Goal: Task Accomplishment & Management: Use online tool/utility

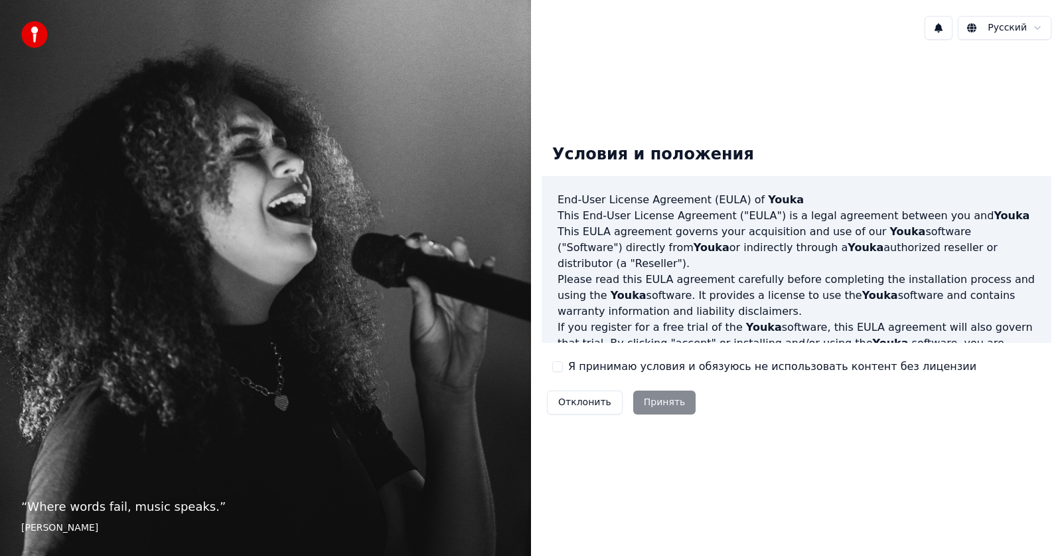
click at [554, 370] on button "Я принимаю условия и обязуюсь не использовать контент без лицензии" at bounding box center [557, 366] width 11 height 11
click at [558, 366] on button "Я принимаю условия и обязуюсь не использовать контент без лицензии" at bounding box center [557, 366] width 11 height 11
click at [560, 368] on button "Я принимаю условия и обязуюсь не использовать контент без лицензии" at bounding box center [557, 366] width 11 height 11
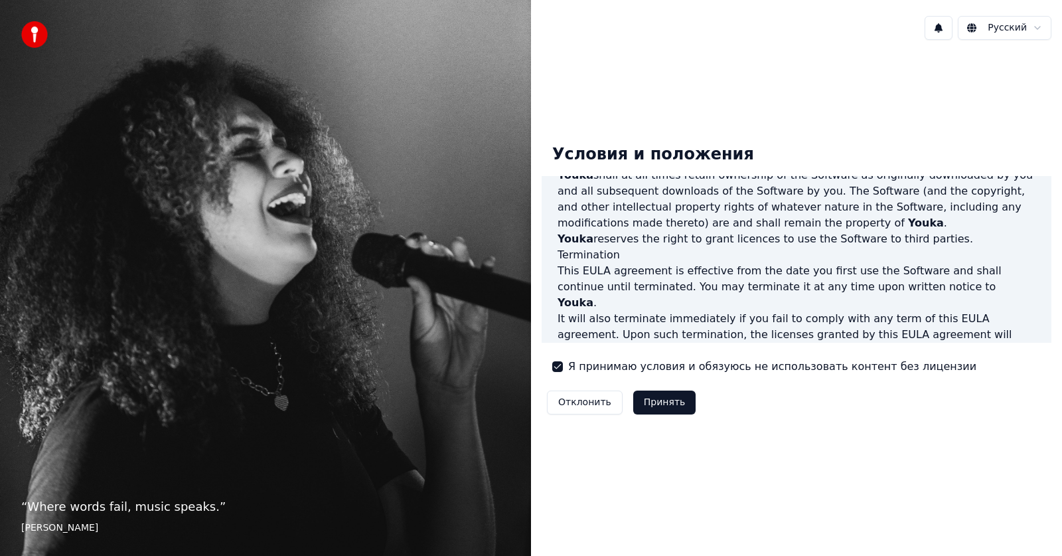
click at [654, 401] on button "Принять" at bounding box center [664, 402] width 63 height 24
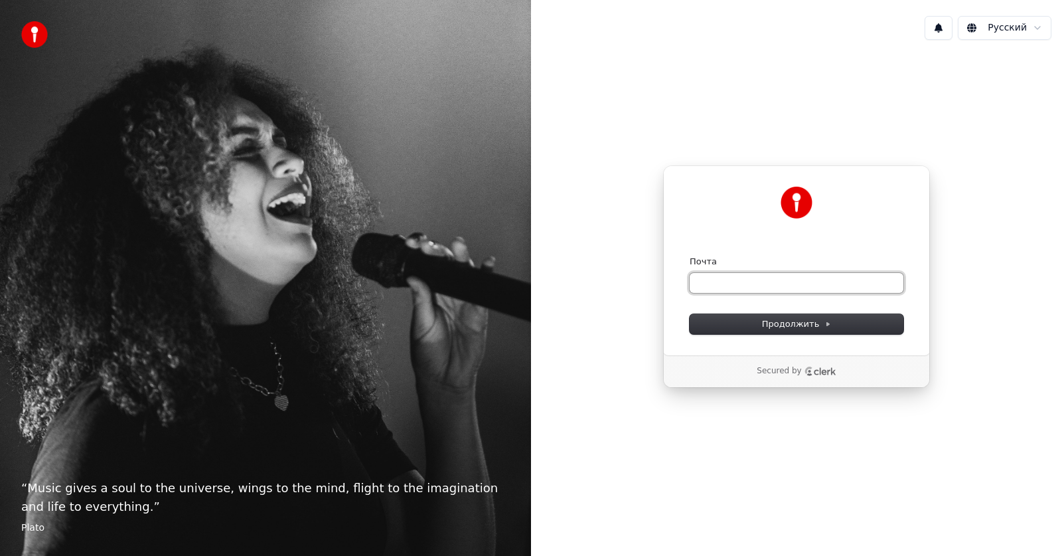
click at [742, 288] on input "Почта" at bounding box center [797, 283] width 214 height 20
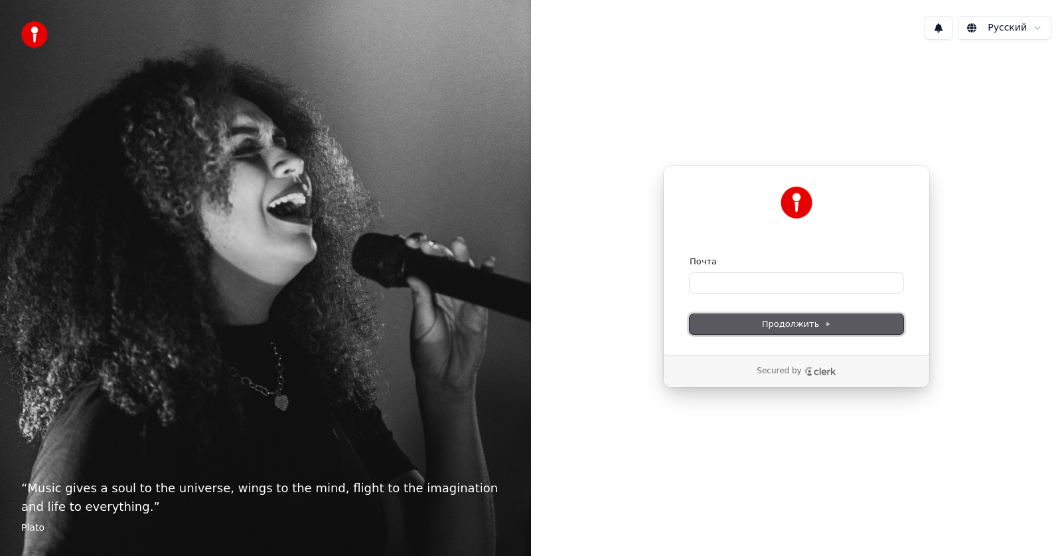
click at [825, 327] on icon at bounding box center [828, 324] width 7 height 7
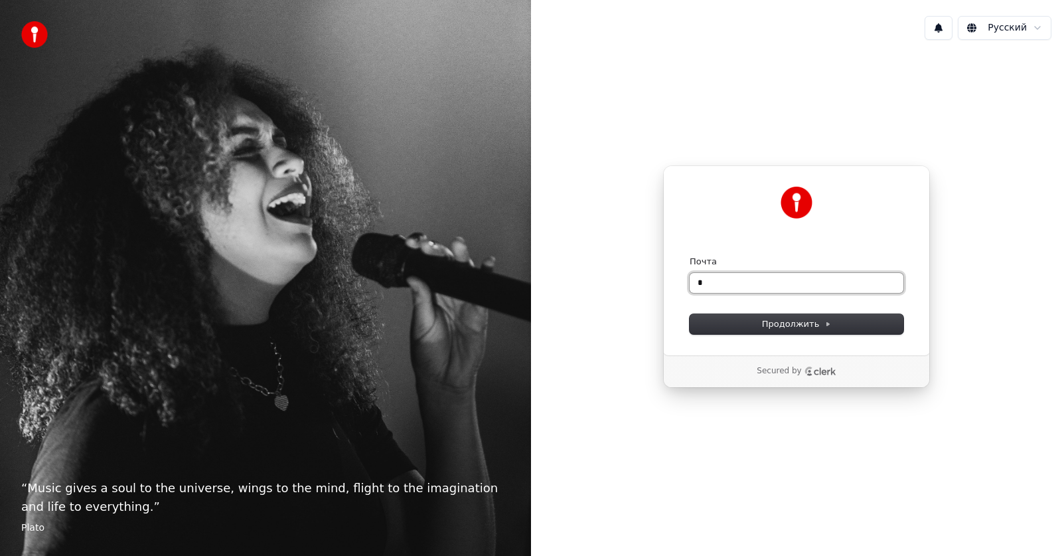
type input "*"
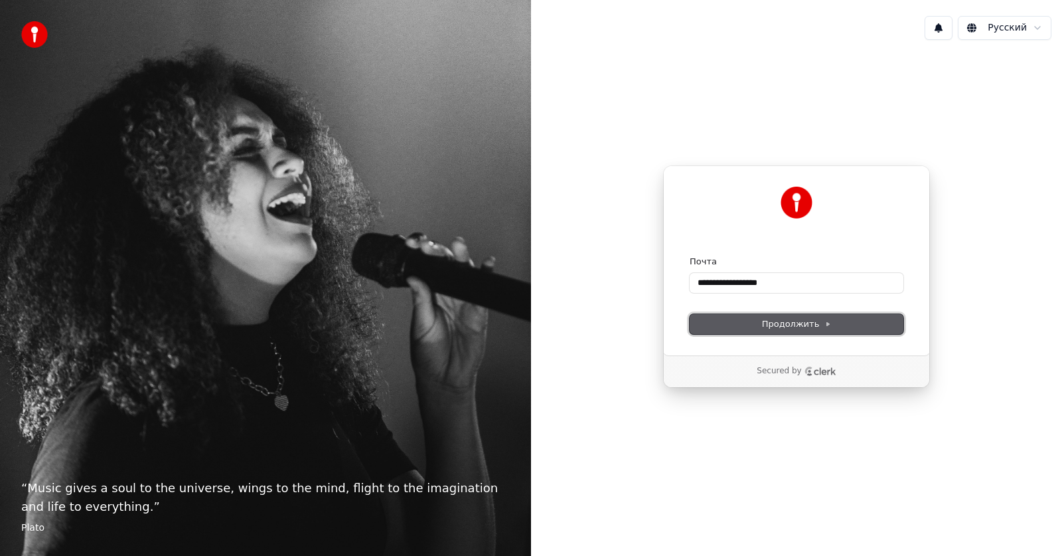
click at [817, 328] on span "Продолжить" at bounding box center [797, 324] width 70 height 12
type input "**********"
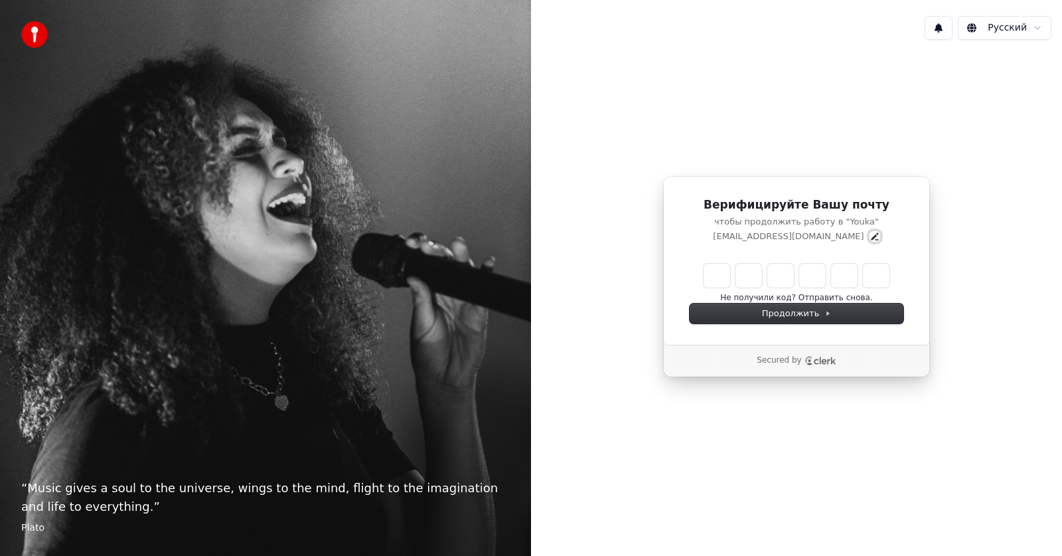
click at [870, 238] on icon "Edit" at bounding box center [875, 236] width 11 height 11
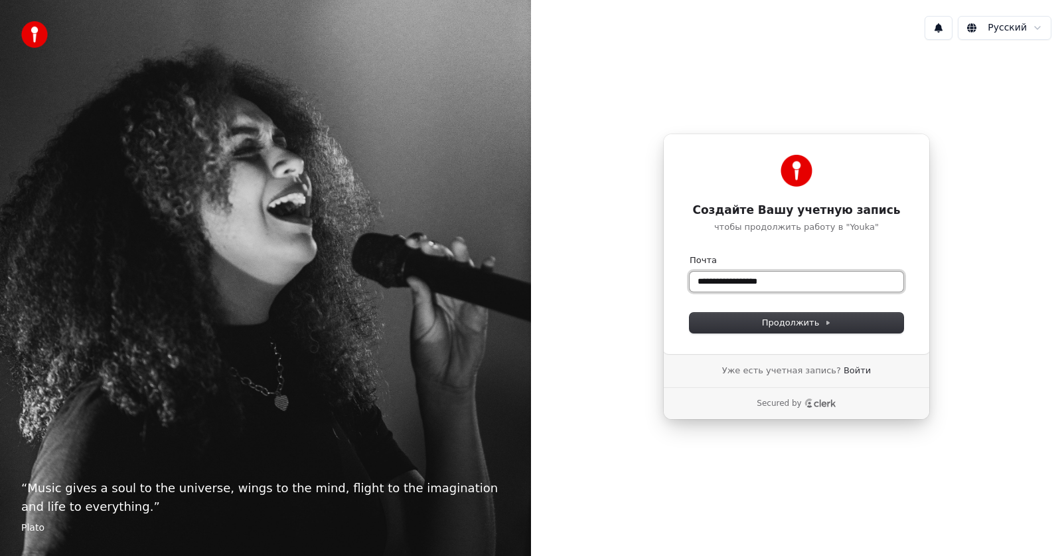
click at [823, 274] on input "**********" at bounding box center [797, 282] width 214 height 20
click at [817, 321] on span "Продолжить" at bounding box center [797, 323] width 70 height 12
type input "**********"
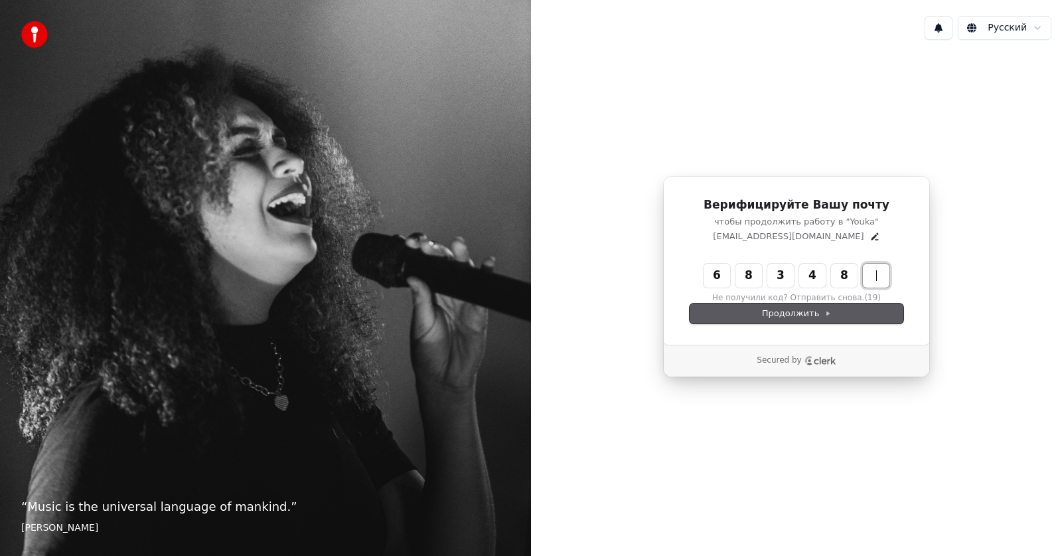
type input "******"
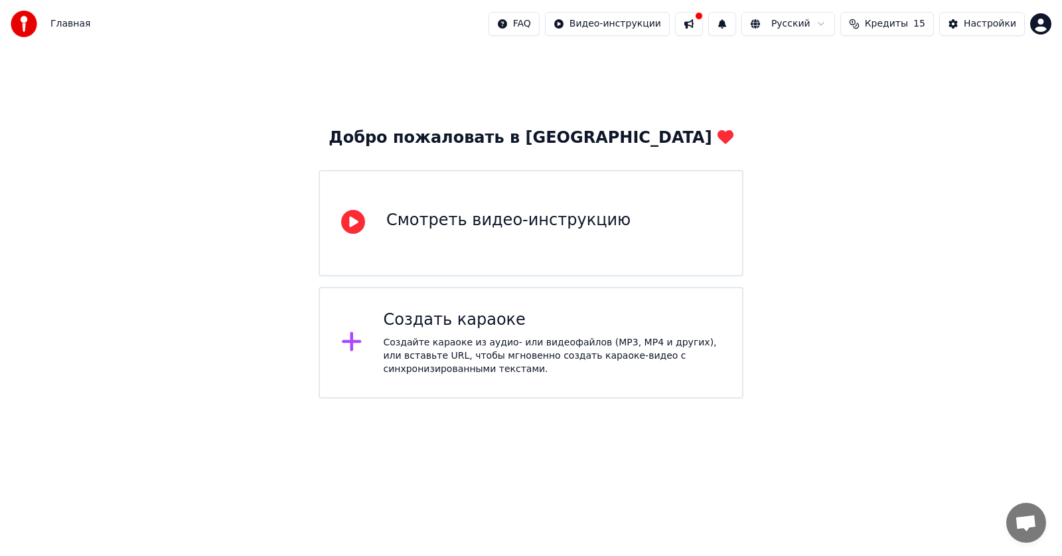
click at [525, 337] on div "Создайте караоке из аудио- или видеофайлов (MP3, MP4 и других), или вставьте UR…" at bounding box center [553, 356] width 338 height 40
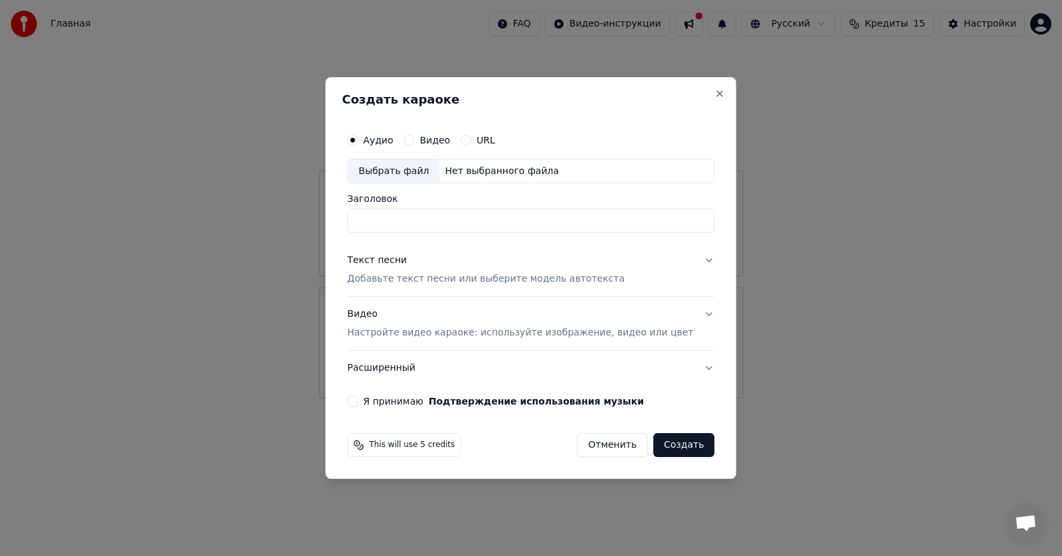
click at [483, 146] on div "Аудио Видео URL" at bounding box center [530, 140] width 367 height 27
click at [471, 142] on button "URL" at bounding box center [466, 140] width 11 height 11
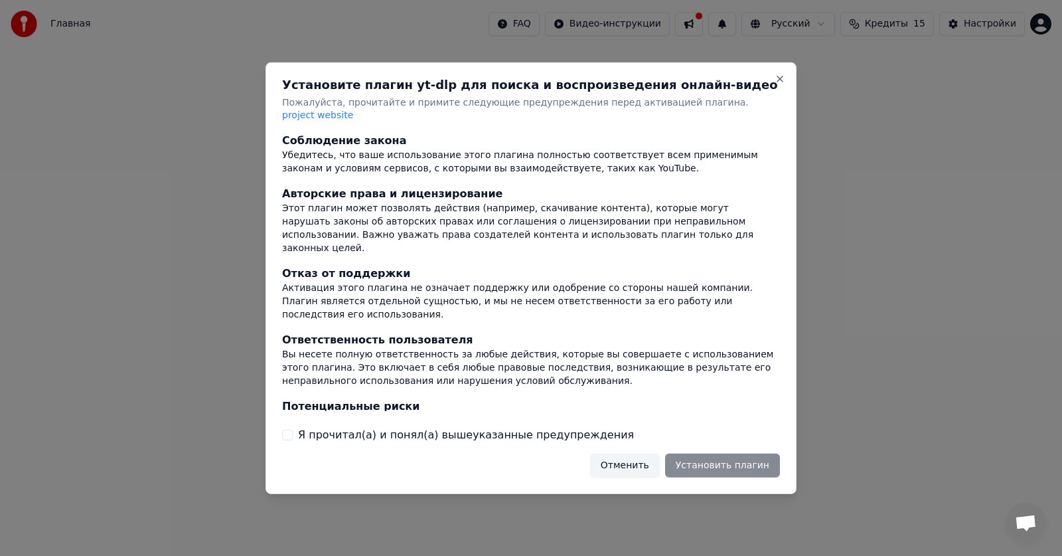
scroll to position [56, 0]
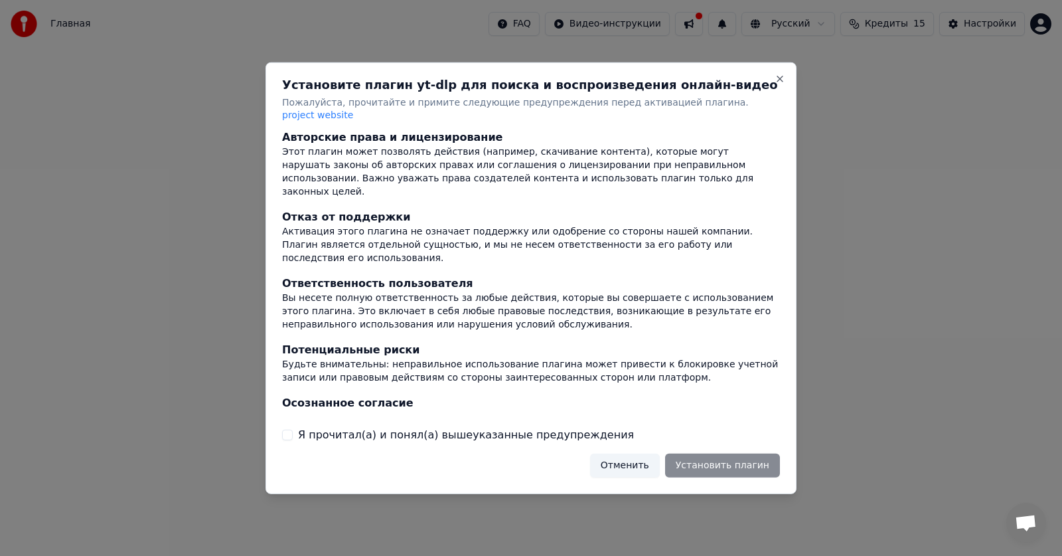
click at [289, 430] on button "Я прочитал(а) и понял(а) вышеуказанные предупреждения" at bounding box center [287, 435] width 11 height 11
click at [746, 463] on button "Установить плагин" at bounding box center [722, 465] width 115 height 24
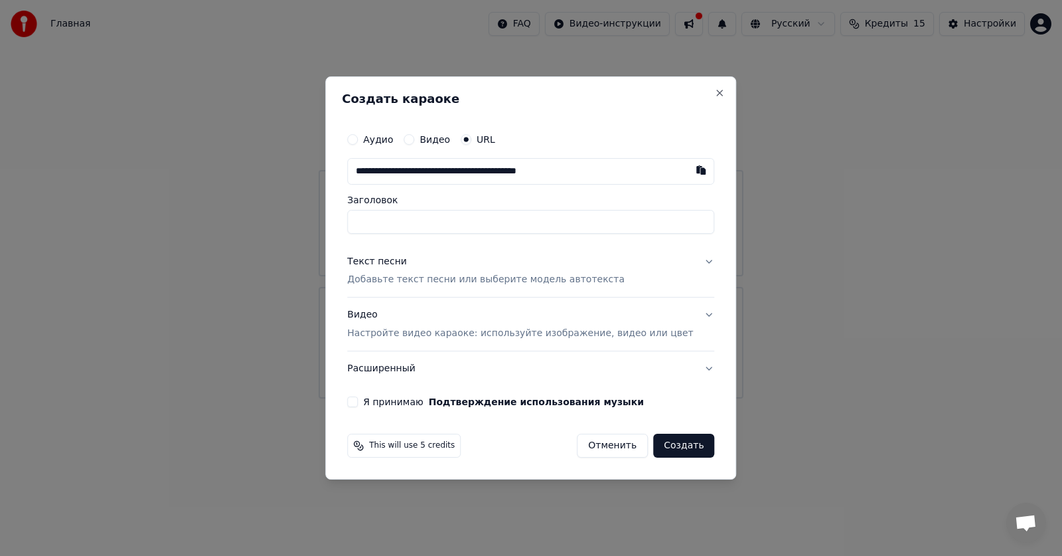
click at [465, 172] on input "**********" at bounding box center [530, 171] width 367 height 27
type input "**********"
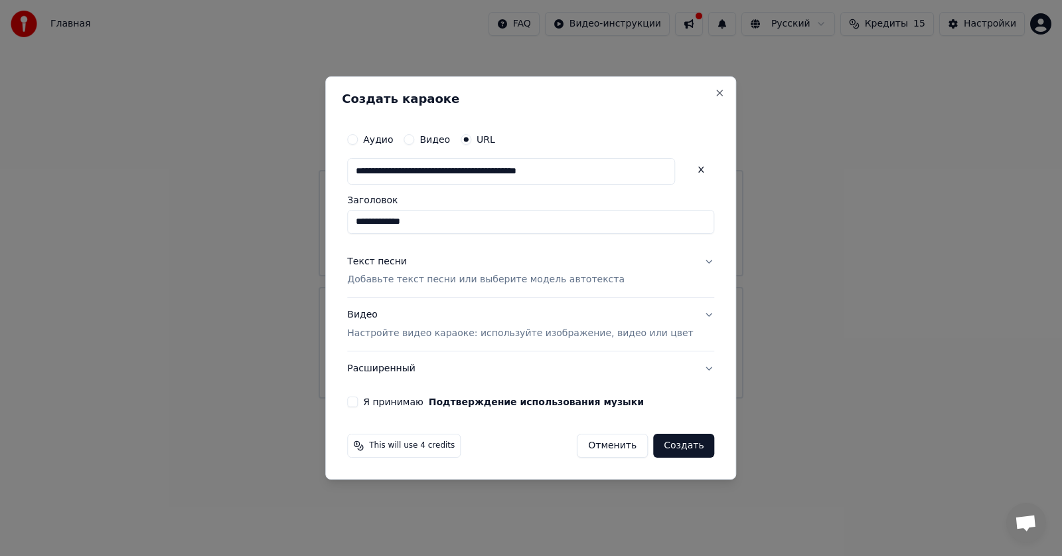
type input "**********"
click at [386, 141] on label "Аудио" at bounding box center [378, 139] width 30 height 9
click at [358, 141] on button "Аудио" at bounding box center [352, 139] width 11 height 11
click at [355, 141] on circle "button" at bounding box center [353, 139] width 5 height 5
click at [422, 173] on div "Выбрать файл" at bounding box center [394, 171] width 92 height 24
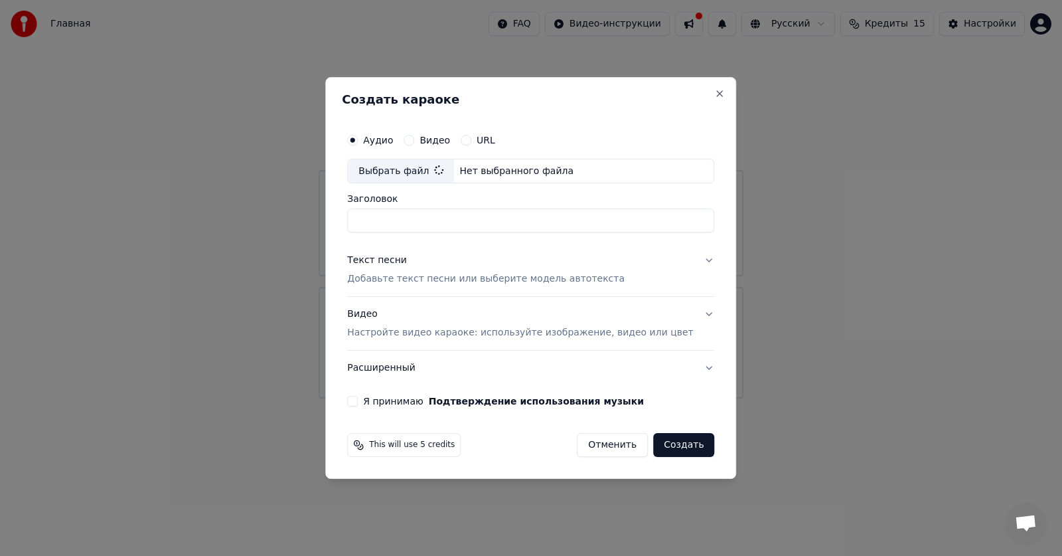
type input "**********"
click at [581, 278] on p "Добавьте текст песни или выберите модель автотекста" at bounding box center [486, 279] width 278 height 13
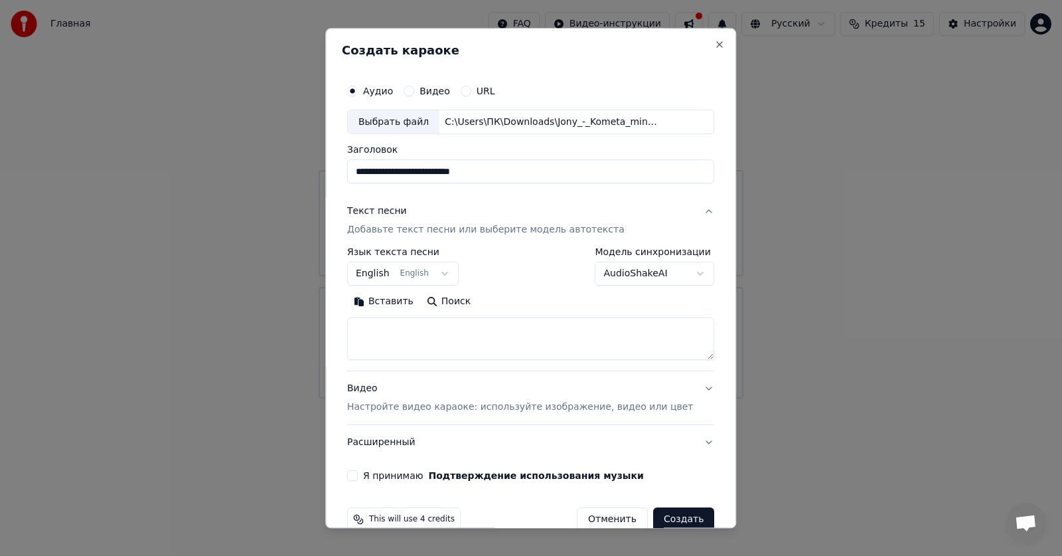
click at [455, 274] on button "English English" at bounding box center [403, 274] width 112 height 24
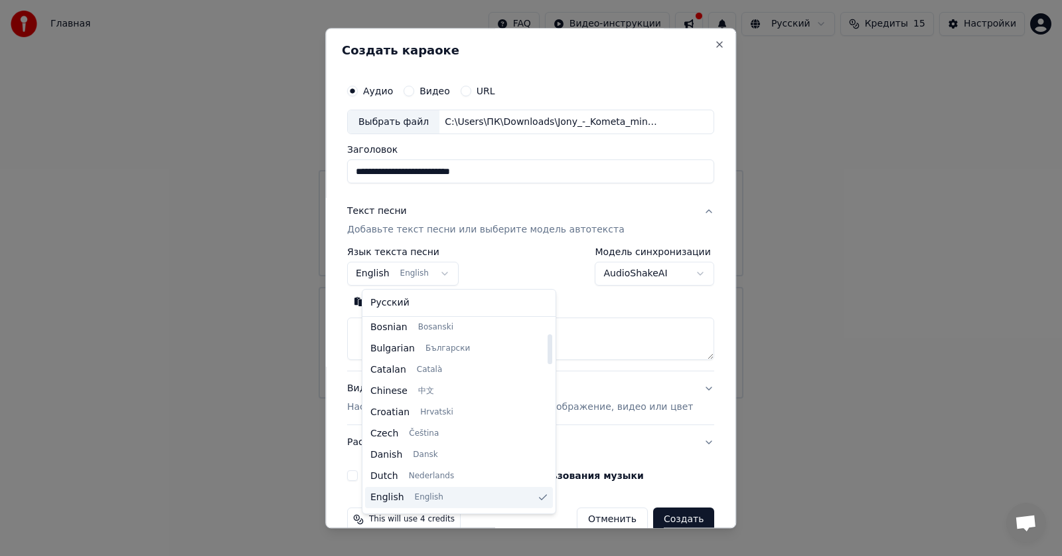
scroll to position [90, 0]
click at [566, 311] on body "**********" at bounding box center [531, 199] width 1062 height 398
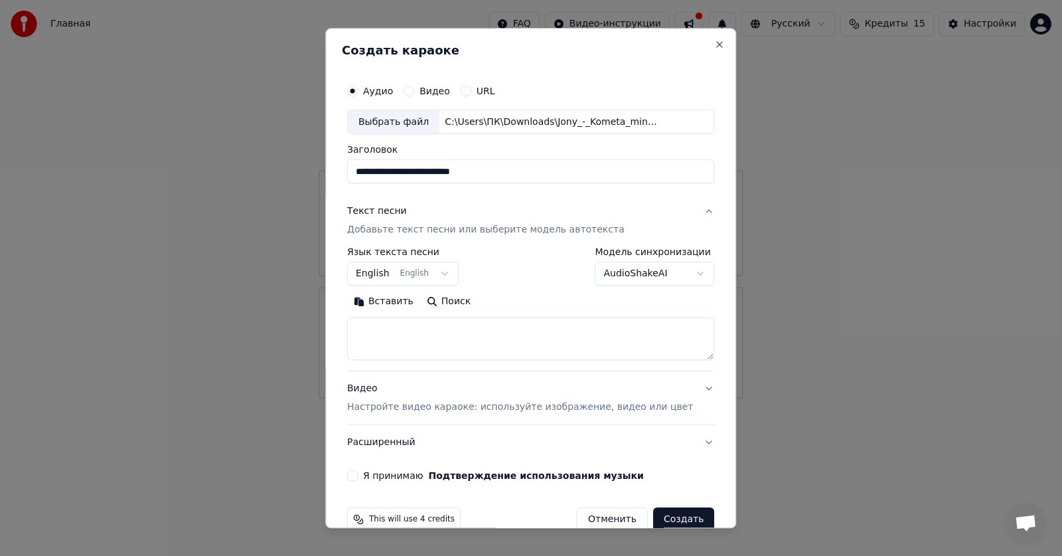
click at [464, 297] on button "Поиск" at bounding box center [448, 301] width 57 height 21
click at [451, 272] on body "**********" at bounding box center [531, 199] width 1062 height 398
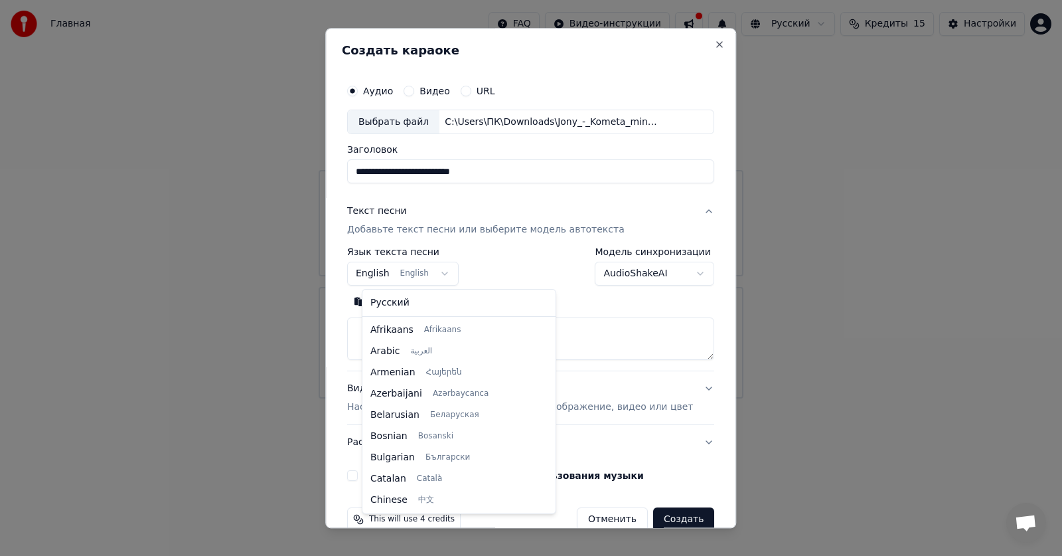
scroll to position [106, 0]
select select "**"
click at [393, 303] on div at bounding box center [531, 278] width 1062 height 556
click at [382, 305] on div at bounding box center [531, 278] width 1062 height 556
click at [578, 303] on div at bounding box center [531, 278] width 1062 height 556
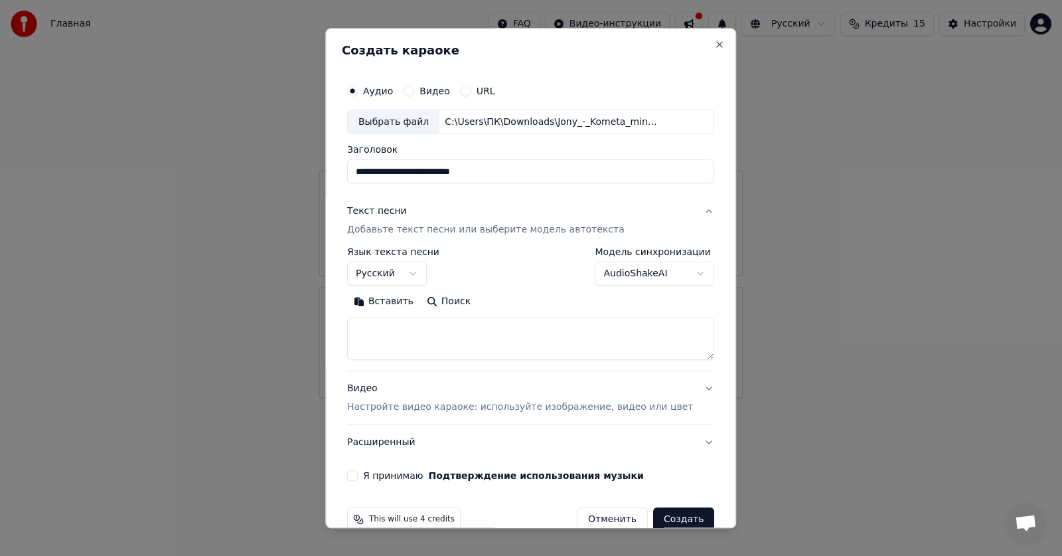
click at [637, 278] on body "**********" at bounding box center [531, 199] width 1062 height 398
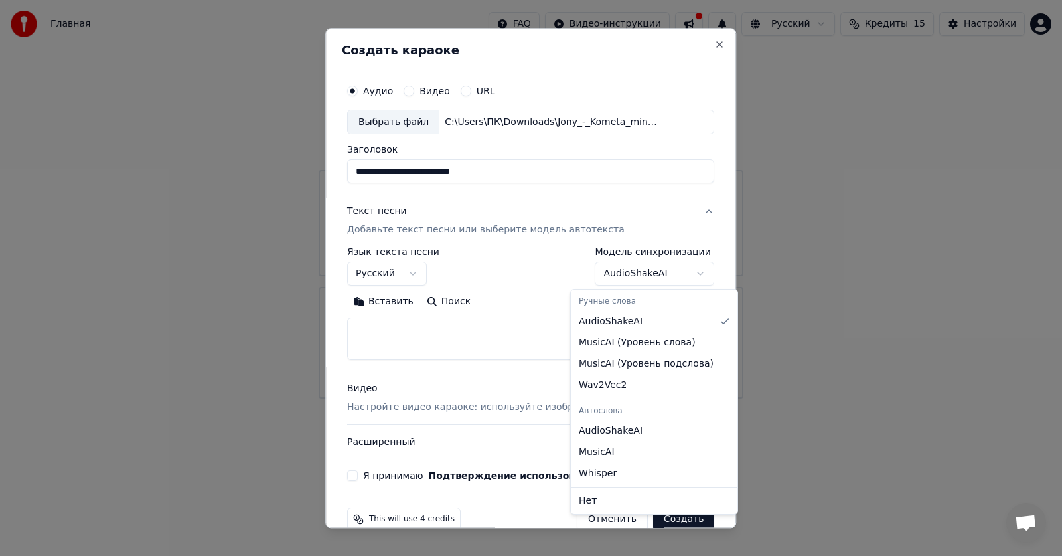
click at [637, 278] on body "**********" at bounding box center [531, 199] width 1062 height 398
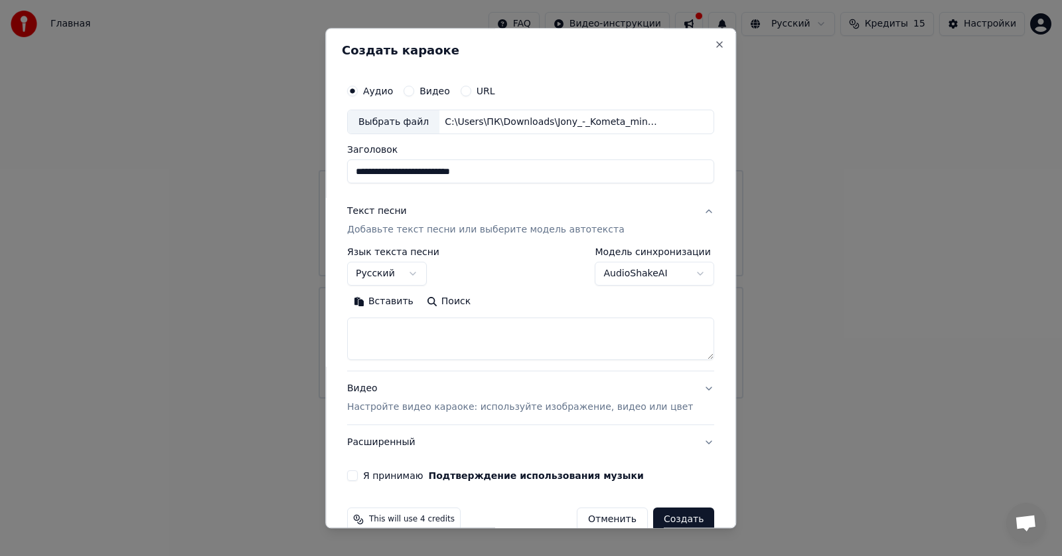
click at [442, 339] on textarea at bounding box center [530, 339] width 367 height 42
paste textarea "**********"
type textarea "**********"
click at [673, 392] on button "Видео Настройте видео караоке: используйте изображение, видео или цвет" at bounding box center [530, 398] width 367 height 53
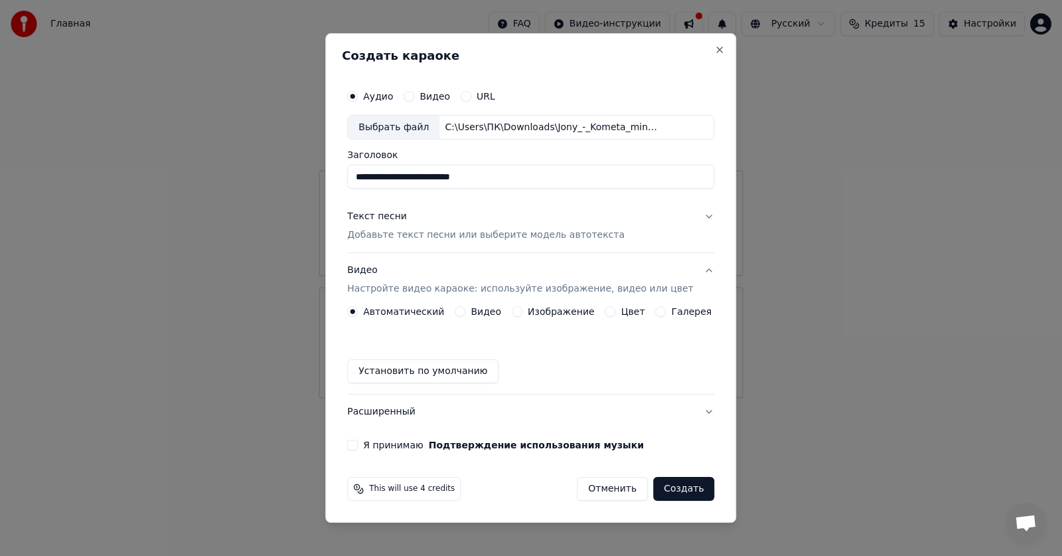
click at [527, 311] on div "Изображение" at bounding box center [553, 311] width 83 height 11
click at [521, 314] on button "Изображение" at bounding box center [517, 311] width 11 height 11
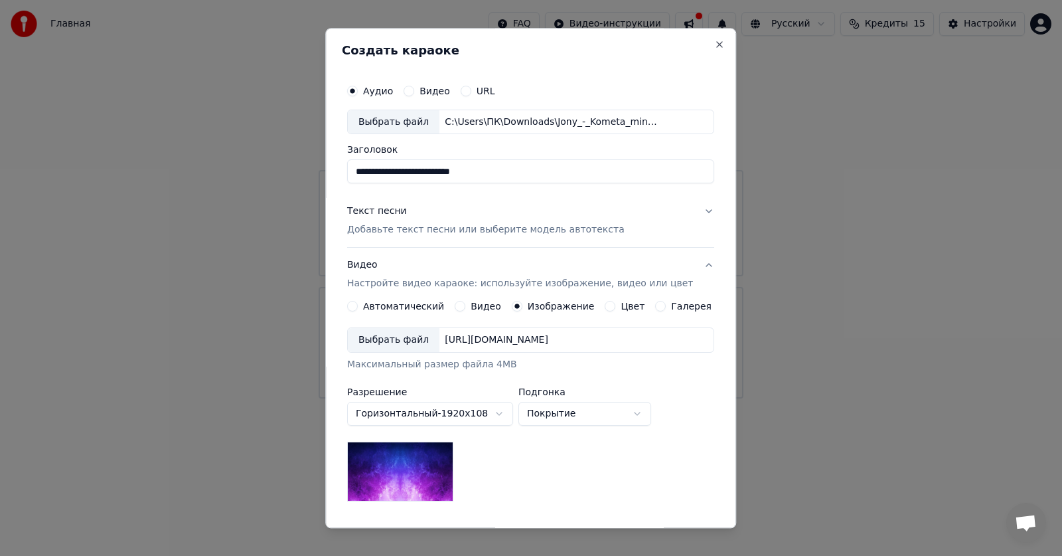
click at [378, 342] on div "Выбрать файл" at bounding box center [394, 341] width 92 height 24
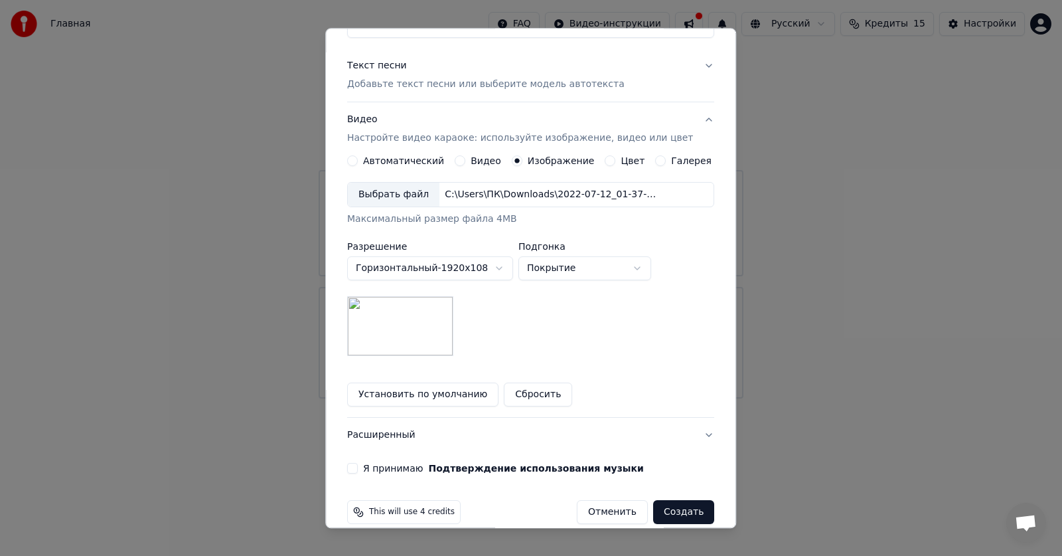
scroll to position [163, 0]
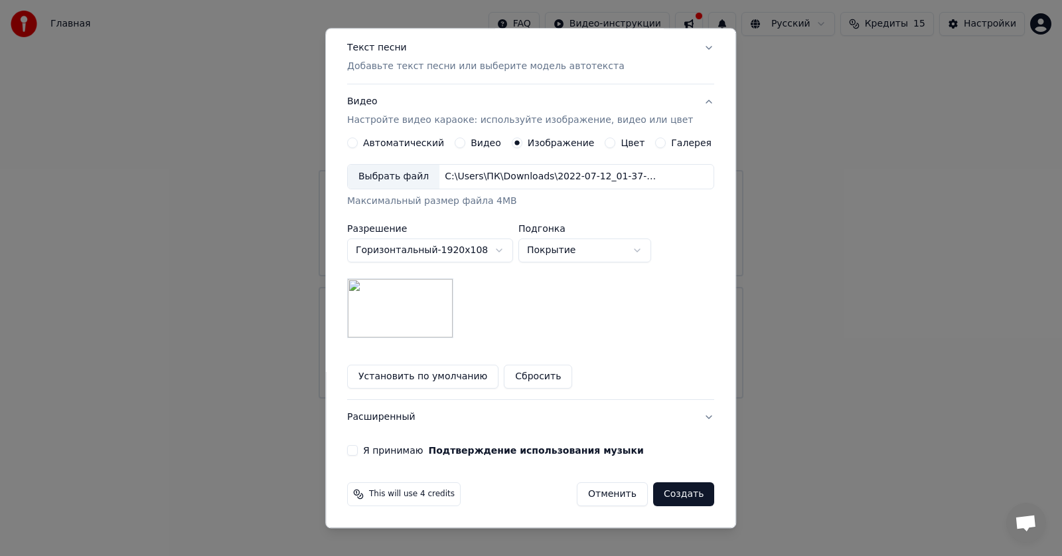
click at [671, 497] on button "Создать" at bounding box center [683, 495] width 61 height 24
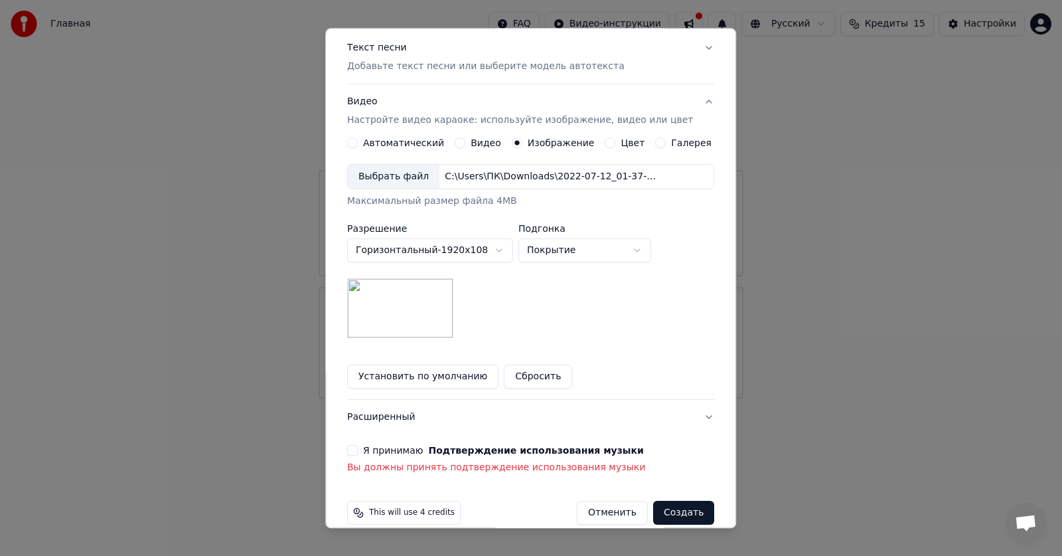
click at [358, 453] on button "Я принимаю Подтверждение использования музыки" at bounding box center [352, 451] width 11 height 11
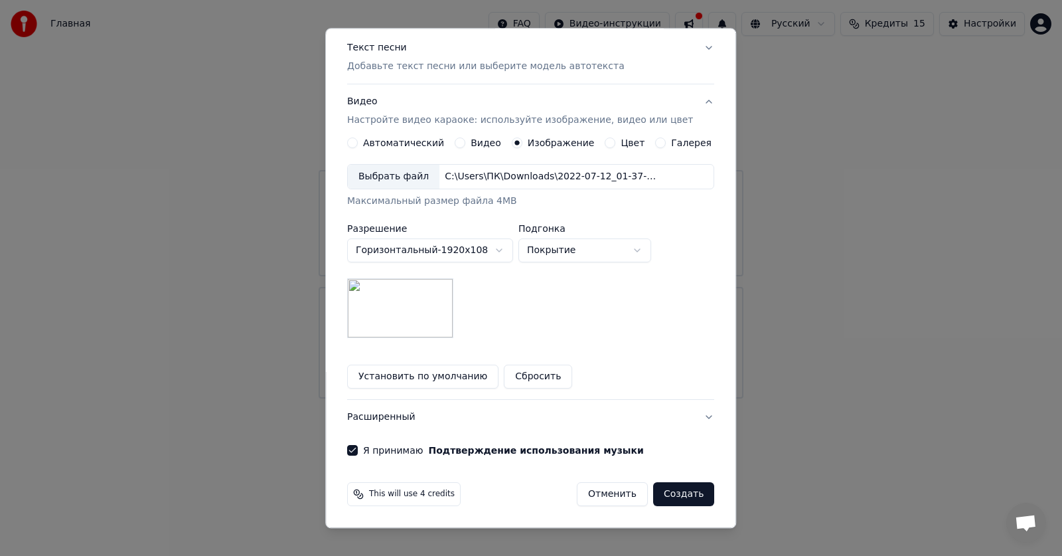
click at [677, 504] on button "Создать" at bounding box center [683, 495] width 61 height 24
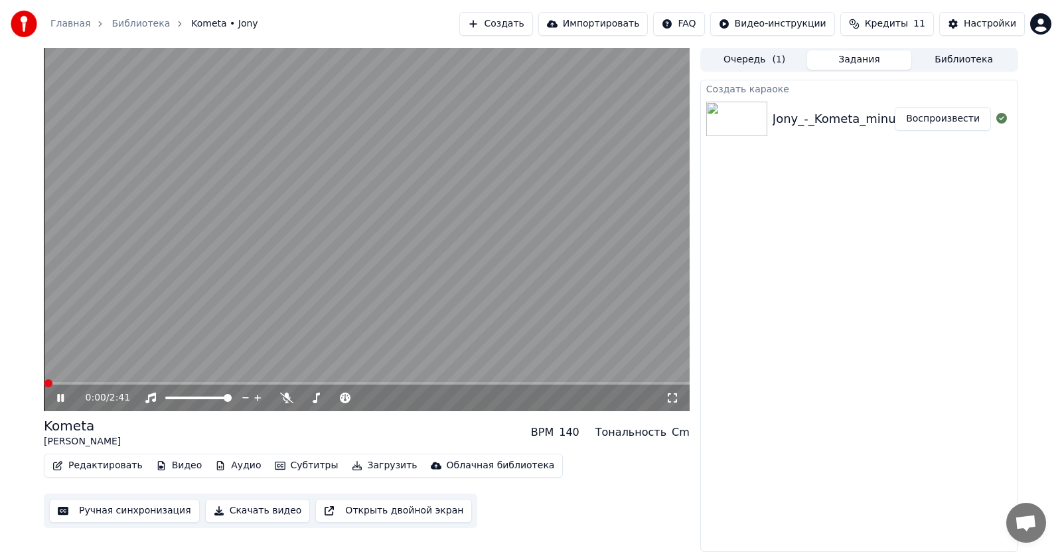
click at [264, 315] on video at bounding box center [367, 229] width 646 height 363
click at [365, 469] on button "Загрузить" at bounding box center [385, 465] width 76 height 19
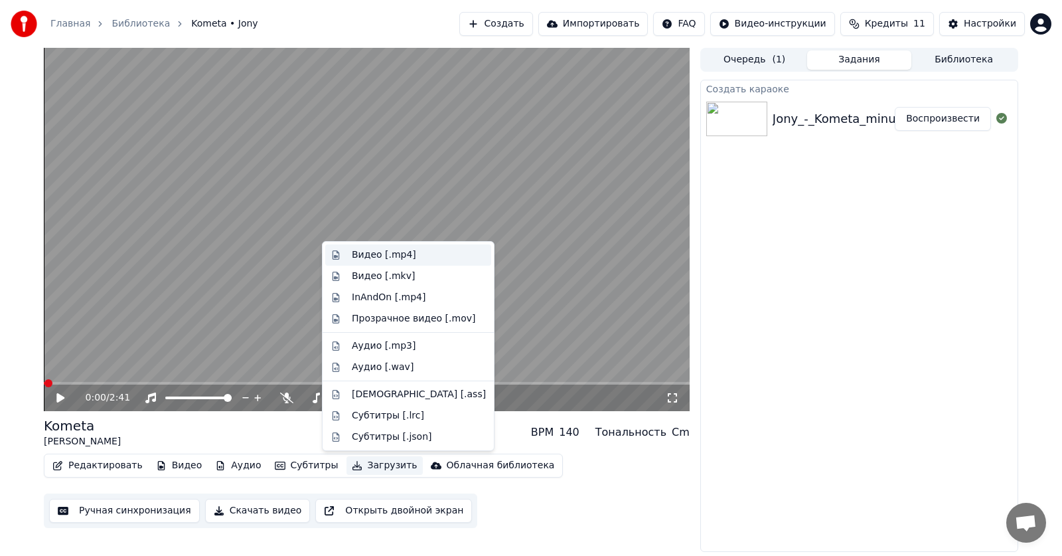
click at [383, 255] on div "Видео [.mp4]" at bounding box center [384, 254] width 64 height 13
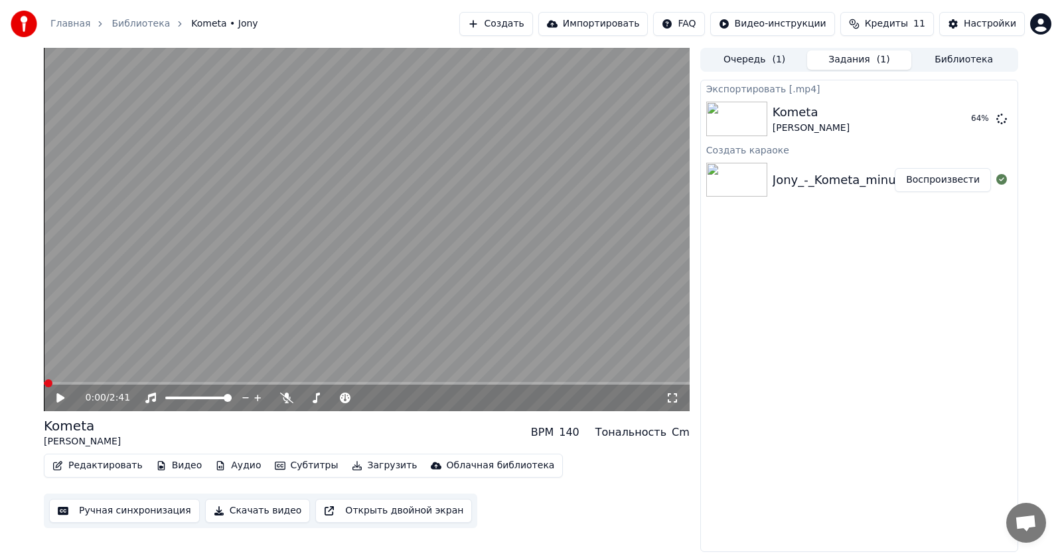
click at [58, 398] on icon at bounding box center [60, 397] width 8 height 9
click at [62, 401] on icon at bounding box center [60, 398] width 7 height 8
click at [80, 471] on button "Редактировать" at bounding box center [97, 465] width 101 height 19
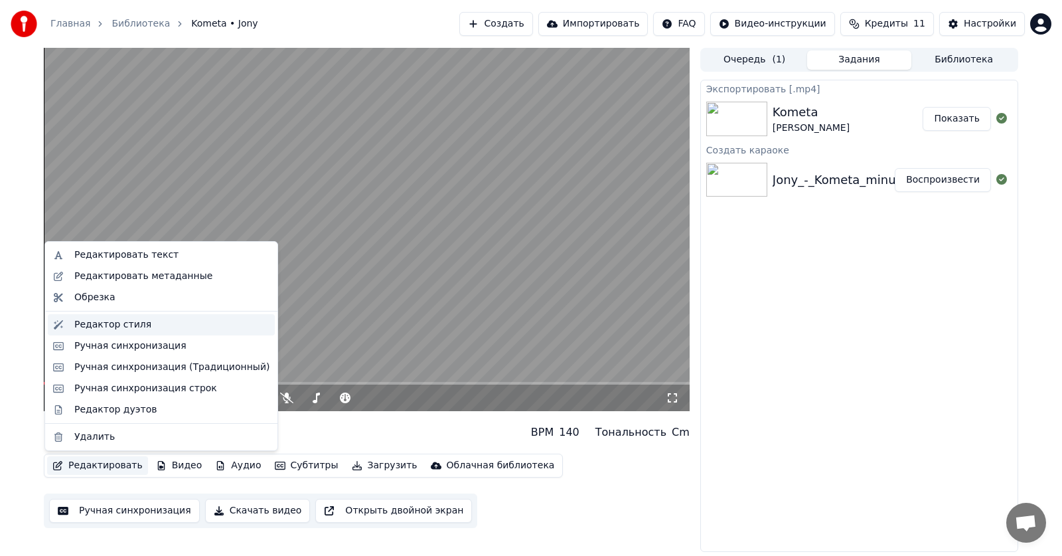
click at [112, 327] on div "Редактор стиля" at bounding box center [112, 324] width 77 height 13
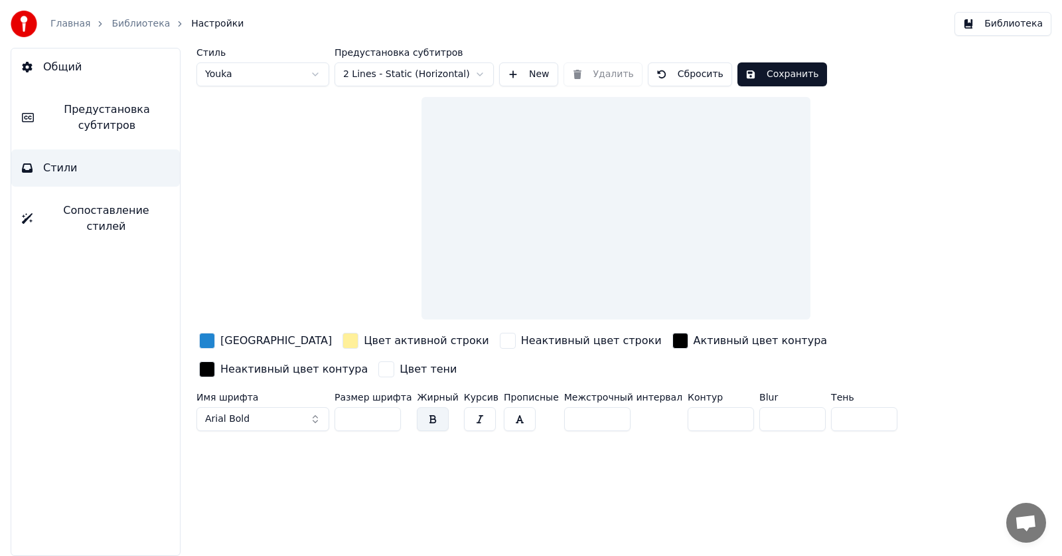
click at [287, 424] on button "Arial Bold" at bounding box center [263, 419] width 133 height 24
click at [303, 76] on html "Главная Библиотека Настройки Библиотека Общий Предустановка субтитров Стили Соп…" at bounding box center [531, 278] width 1062 height 556
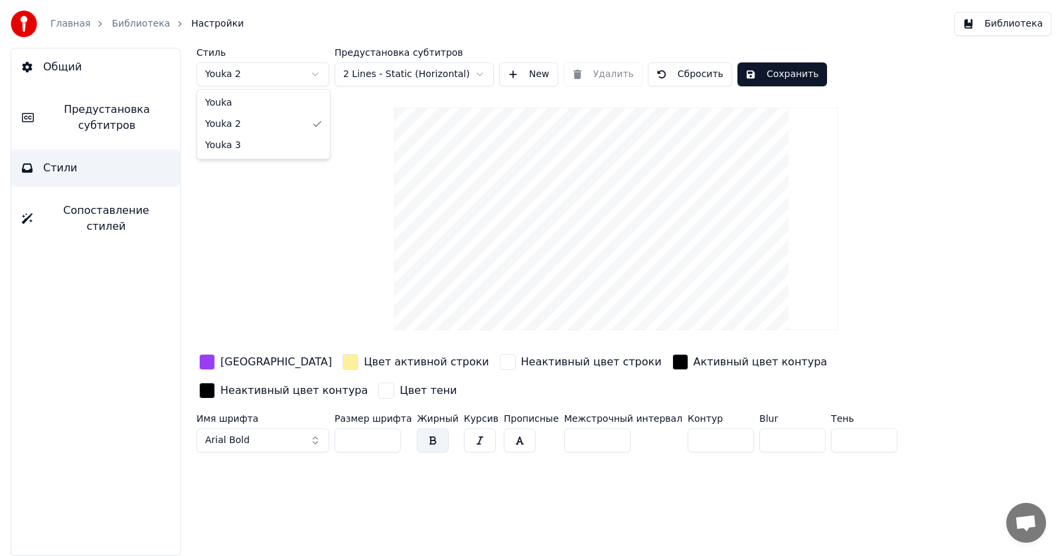
click at [232, 78] on html "Главная Библиотека Настройки Библиотека Общий Предустановка субтитров Стили Соп…" at bounding box center [531, 278] width 1062 height 556
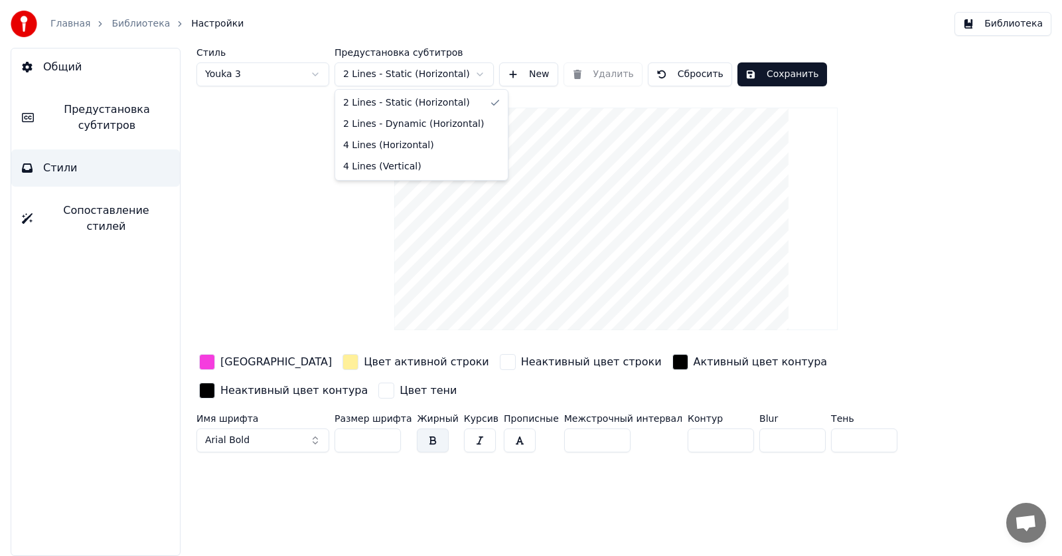
click at [386, 70] on html "Главная Библиотека Настройки Библиотека Общий Предустановка субтитров Стили Соп…" at bounding box center [531, 278] width 1062 height 556
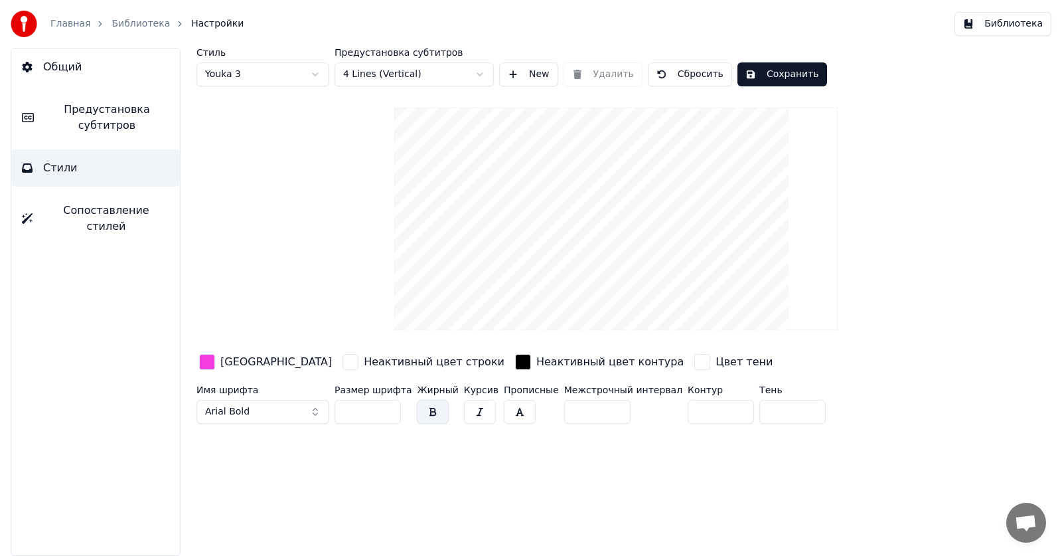
click at [390, 68] on html "Главная Библиотека Настройки Библиотека Общий Предустановка субтитров Стили Соп…" at bounding box center [531, 278] width 1062 height 556
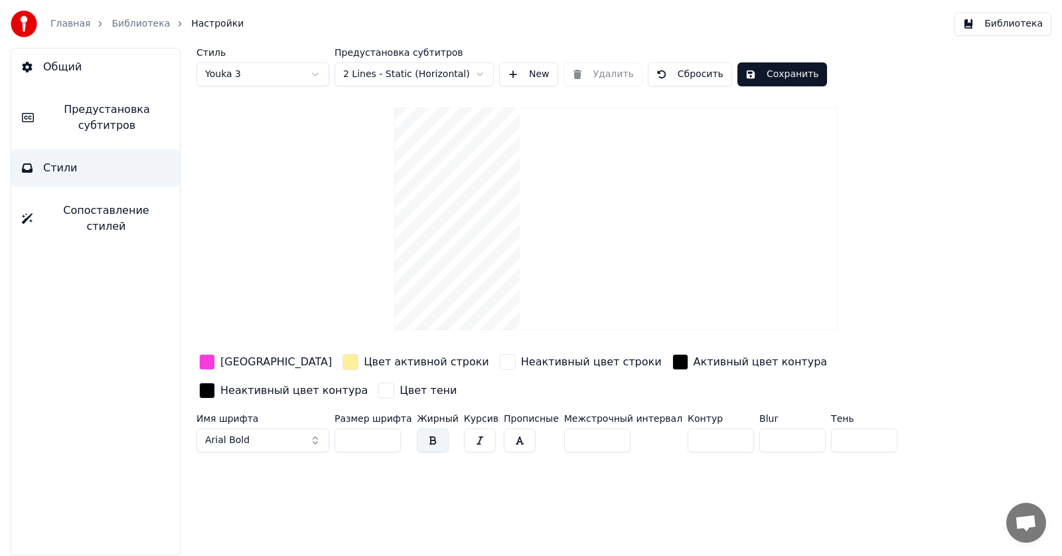
click at [265, 78] on html "Главная Библиотека Настройки Библиотека Общий Предустановка субтитров Стили Соп…" at bounding box center [531, 278] width 1062 height 556
click at [449, 77] on html "Главная Библиотека Настройки Библиотека Общий Предустановка субтитров Стили Соп…" at bounding box center [531, 278] width 1062 height 556
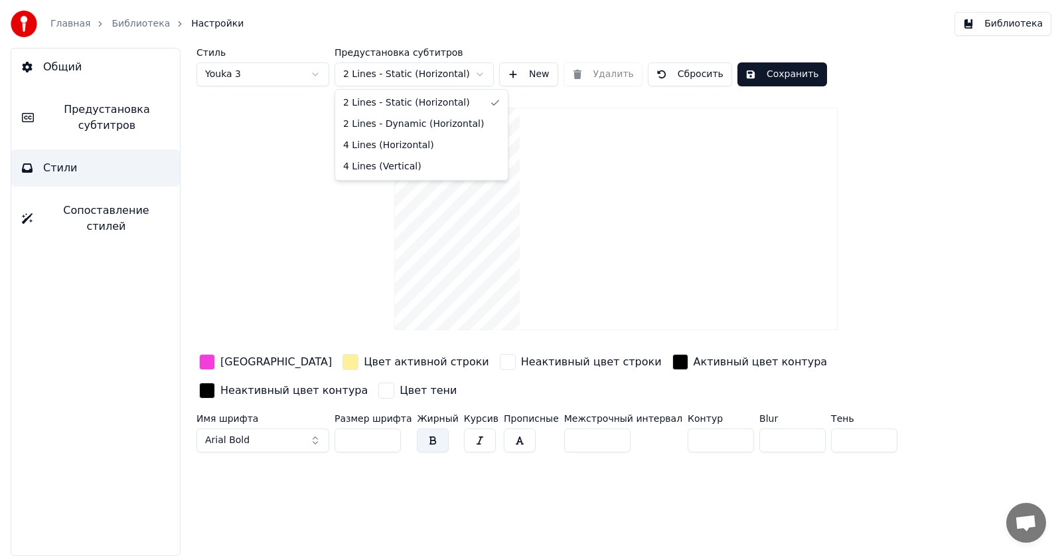
click at [446, 77] on html "Главная Библиотека Настройки Библиотека Общий Предустановка субтитров Стили Соп…" at bounding box center [531, 278] width 1062 height 556
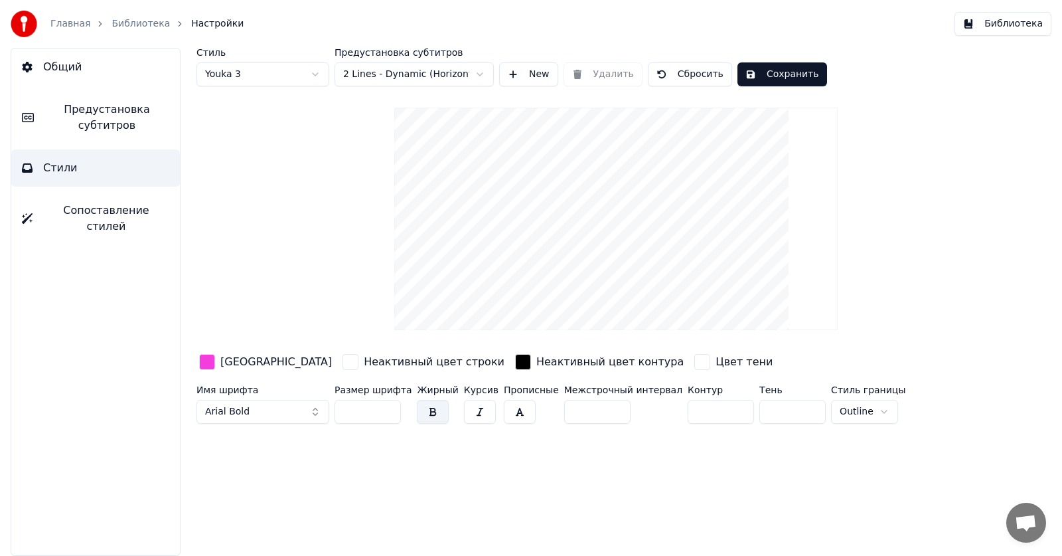
click at [258, 84] on html "Главная Библиотека Настройки Библиотека Общий Предустановка субтитров Стили Соп…" at bounding box center [531, 278] width 1062 height 556
click at [239, 73] on html "Главная Библиотека Настройки Библиотека Общий Предустановка субтитров Стили Соп…" at bounding box center [531, 278] width 1062 height 556
click at [238, 362] on div "[GEOGRAPHIC_DATA]" at bounding box center [276, 362] width 112 height 16
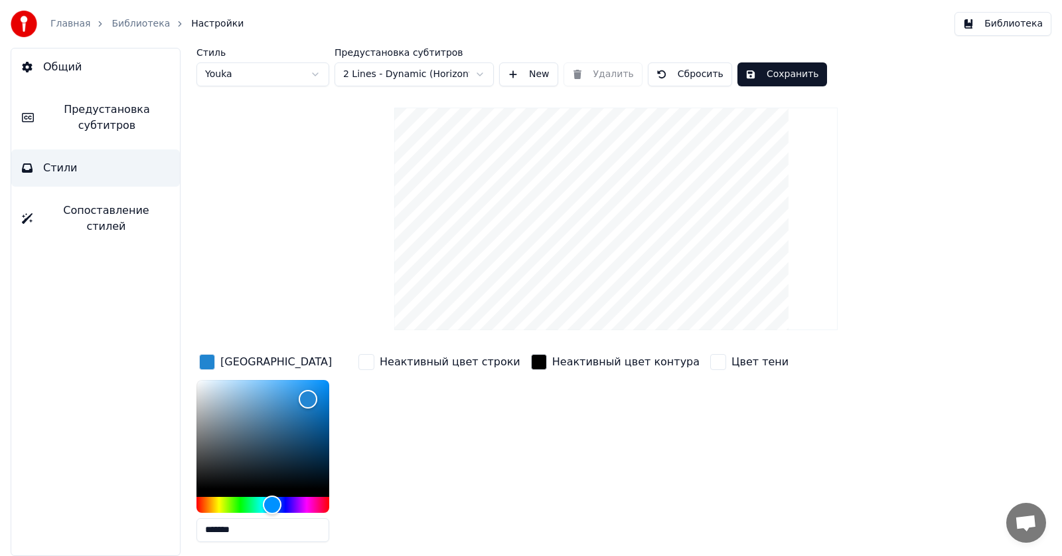
click at [207, 363] on div "button" at bounding box center [207, 362] width 16 height 16
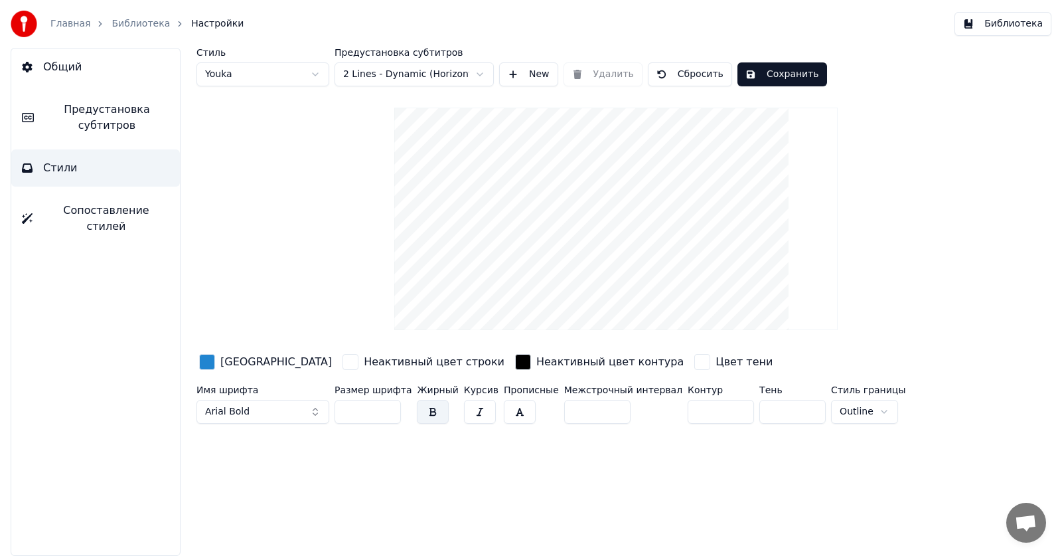
click at [210, 360] on div "button" at bounding box center [207, 362] width 16 height 16
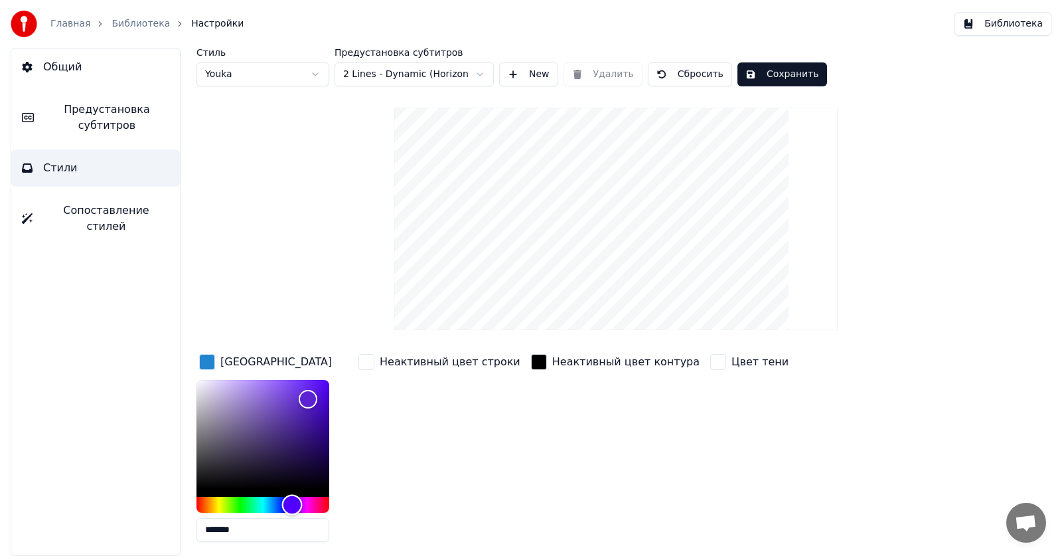
click at [295, 505] on div "Hue" at bounding box center [263, 505] width 133 height 16
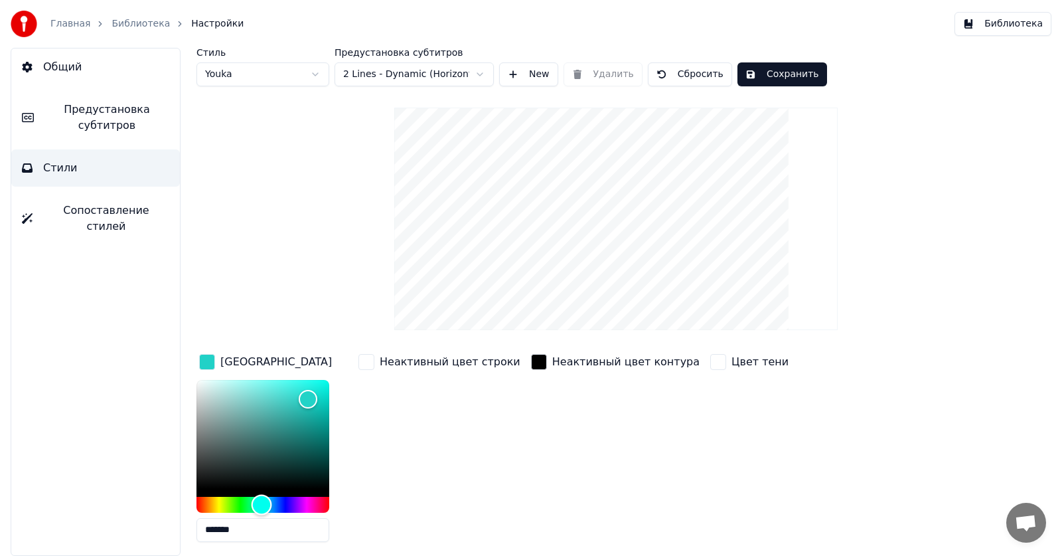
drag, startPoint x: 287, startPoint y: 509, endPoint x: 262, endPoint y: 511, distance: 25.3
click at [262, 511] on div "Hue" at bounding box center [262, 504] width 21 height 21
type input "*******"
click at [267, 508] on div "Hue" at bounding box center [267, 504] width 21 height 21
click at [353, 258] on div "Стиль Youka Предустановка субтитров 2 Lines - Dynamic (Horizontal) New Удалить …" at bounding box center [616, 327] width 839 height 559
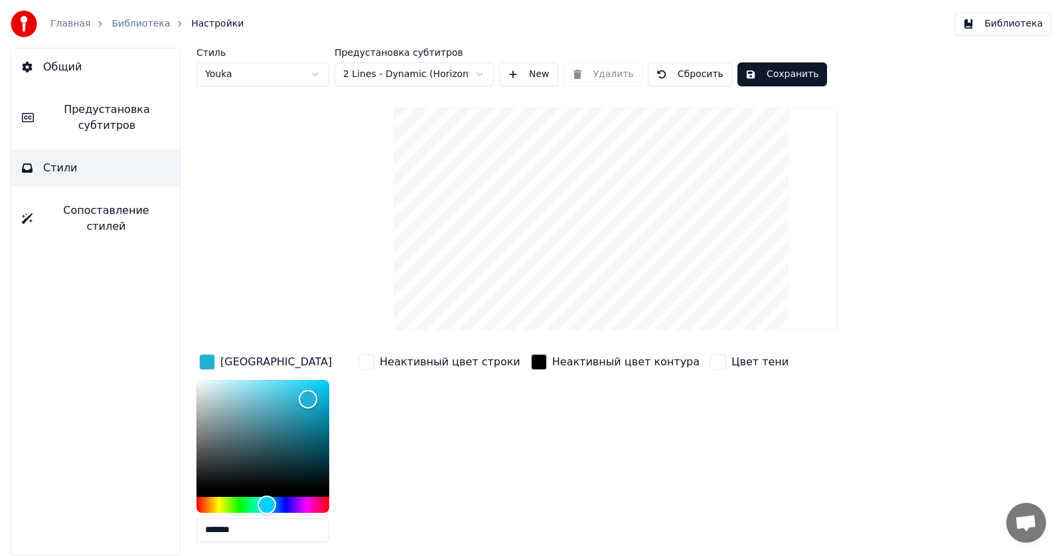
click at [621, 461] on div "Неактивный цвет контура" at bounding box center [616, 451] width 174 height 201
click at [754, 78] on button "Сохранить" at bounding box center [783, 74] width 90 height 24
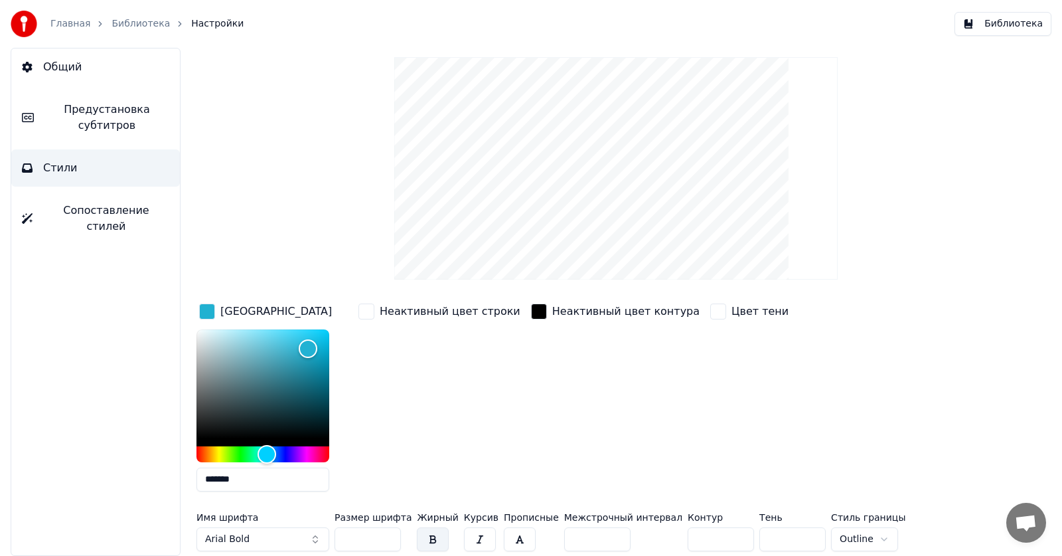
click at [243, 542] on span "Arial Bold" at bounding box center [227, 539] width 44 height 13
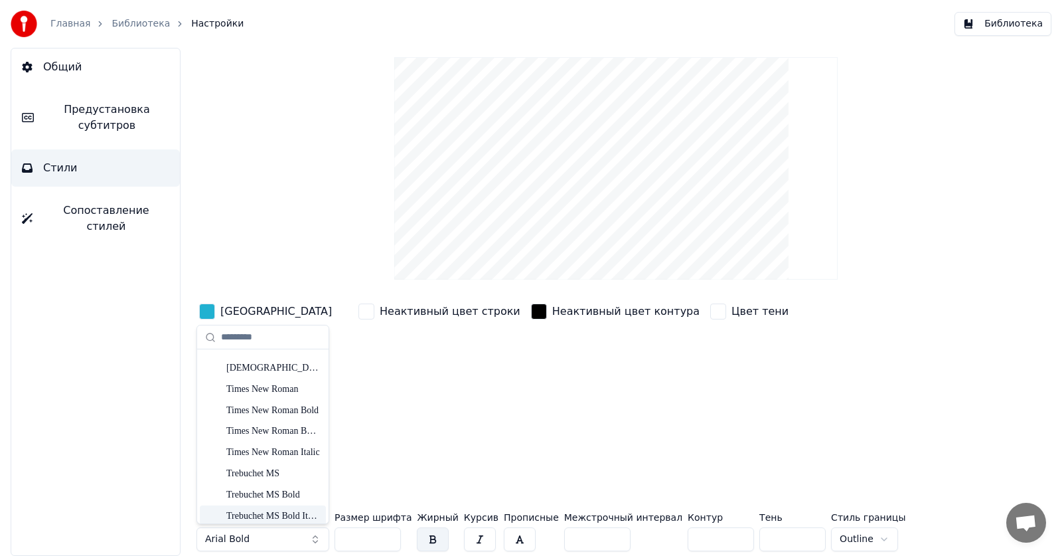
scroll to position [3253, 0]
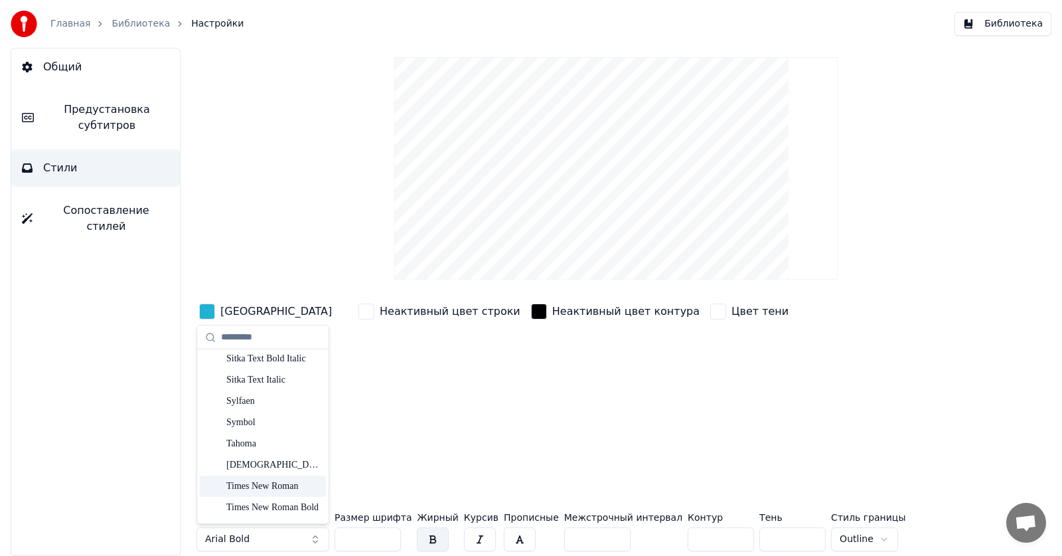
click at [288, 487] on div "Times New Roman" at bounding box center [273, 485] width 94 height 13
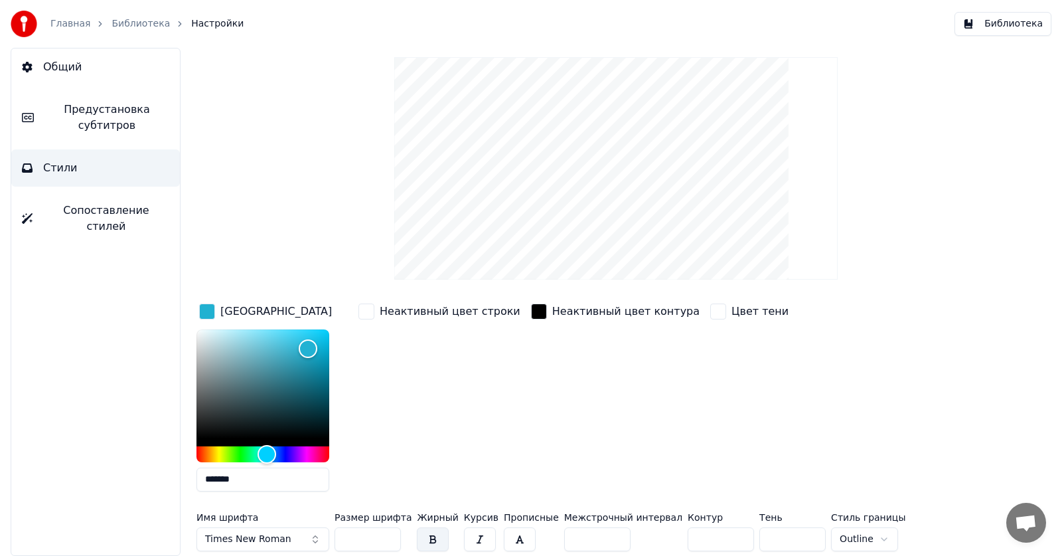
scroll to position [0, 0]
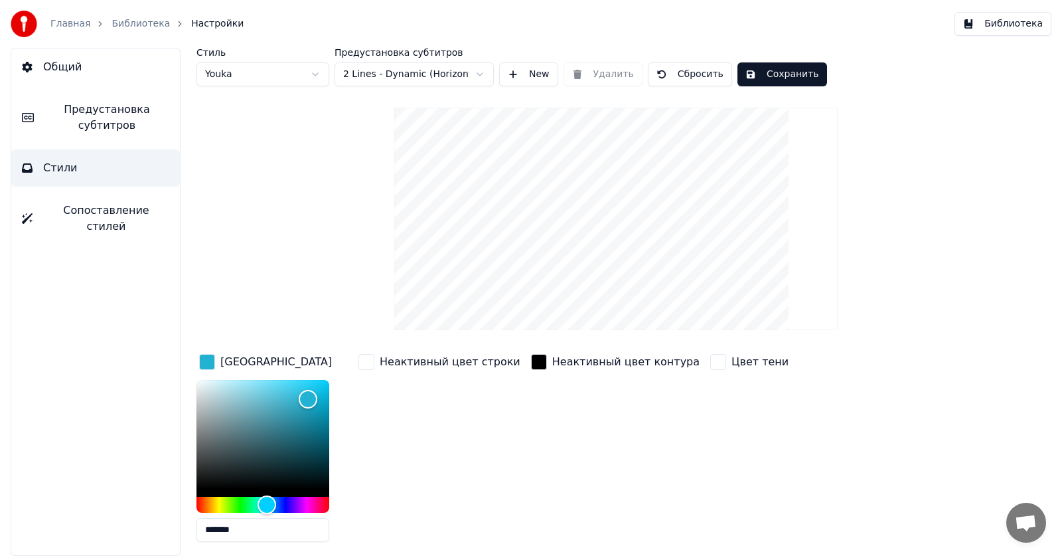
click at [763, 80] on button "Сохранить" at bounding box center [783, 74] width 90 height 24
click at [764, 75] on button "Сохранить" at bounding box center [783, 74] width 90 height 24
click at [137, 22] on link "Библиотека" at bounding box center [141, 23] width 58 height 13
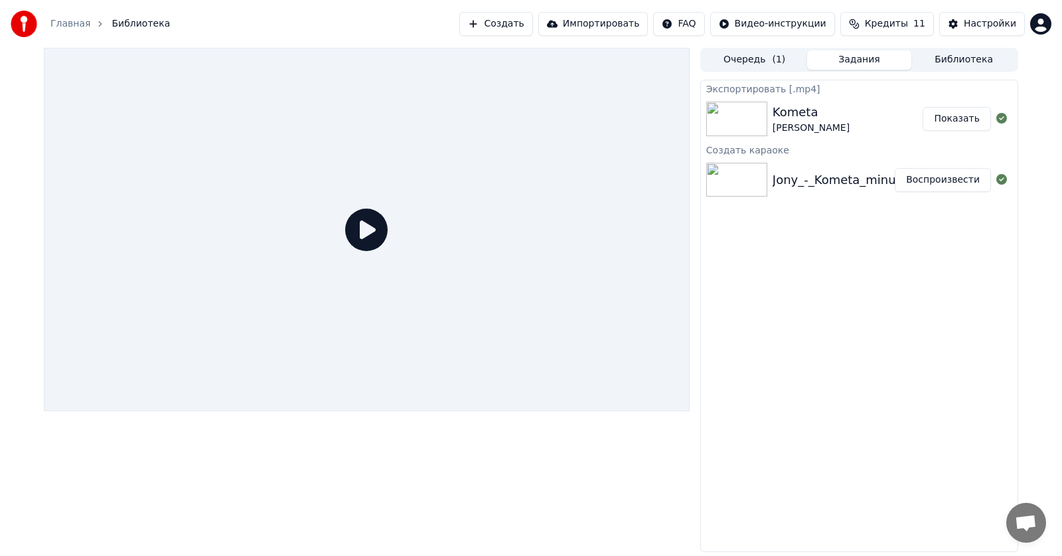
click at [973, 115] on button "Показать" at bounding box center [957, 119] width 68 height 24
click at [961, 125] on button "Показать" at bounding box center [957, 119] width 68 height 24
click at [800, 187] on div "Jony_-_Kometa_minus_76507926" at bounding box center [871, 180] width 197 height 19
click at [889, 330] on div "Экспортировать [.mp4] Kometa Jony Показать Создать караоке Jony_-_Kometa_minus_…" at bounding box center [859, 316] width 318 height 472
click at [803, 180] on div "Jony_-_Kometa_minus_76507926" at bounding box center [871, 180] width 197 height 19
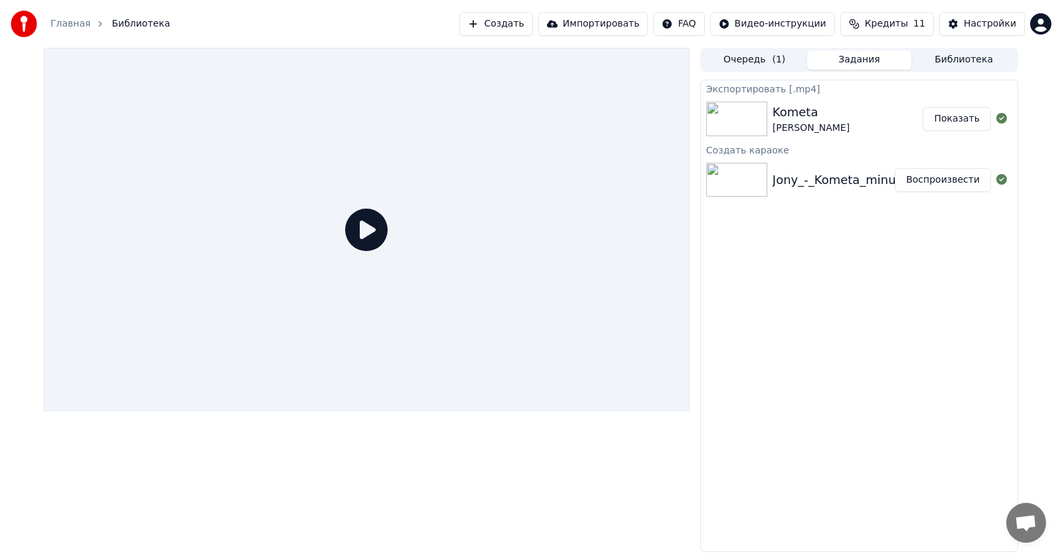
click at [77, 23] on link "Главная" at bounding box center [70, 23] width 40 height 13
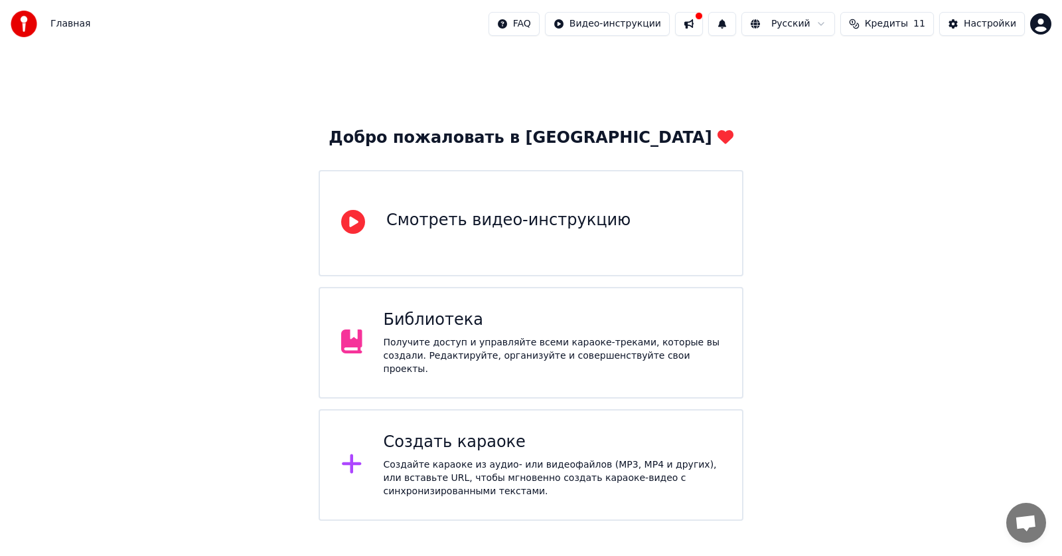
click at [522, 337] on div "Библиотека Получите доступ и управляйте всеми караоке-треками, которые вы созда…" at bounding box center [553, 342] width 338 height 66
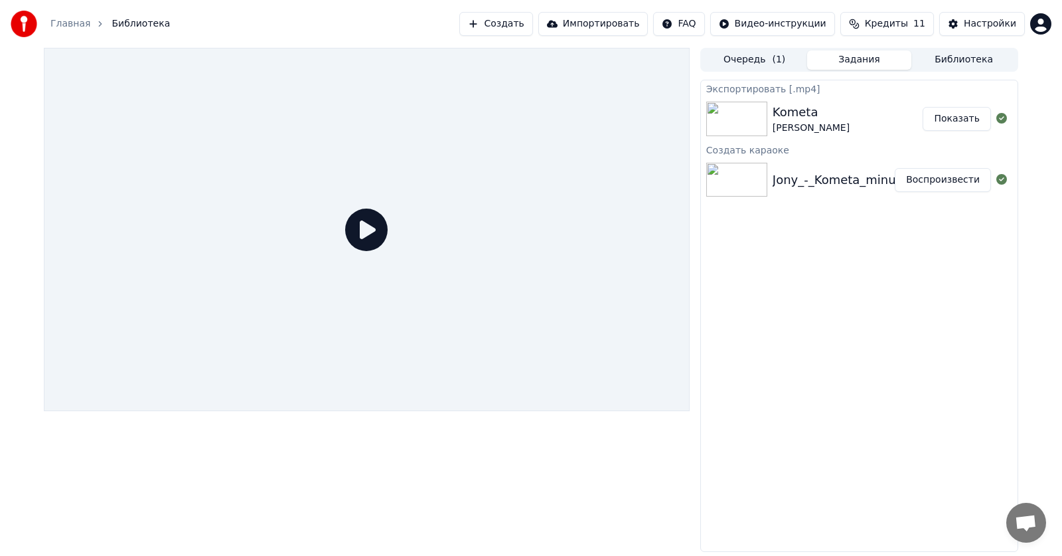
click at [807, 175] on div "Jony_-_Kometa_minus_76507926" at bounding box center [871, 180] width 197 height 19
drag, startPoint x: 808, startPoint y: 181, endPoint x: 807, endPoint y: 189, distance: 8.0
click at [784, 104] on div "Kometa" at bounding box center [811, 112] width 77 height 19
click at [961, 29] on button "Настройки" at bounding box center [983, 24] width 86 height 24
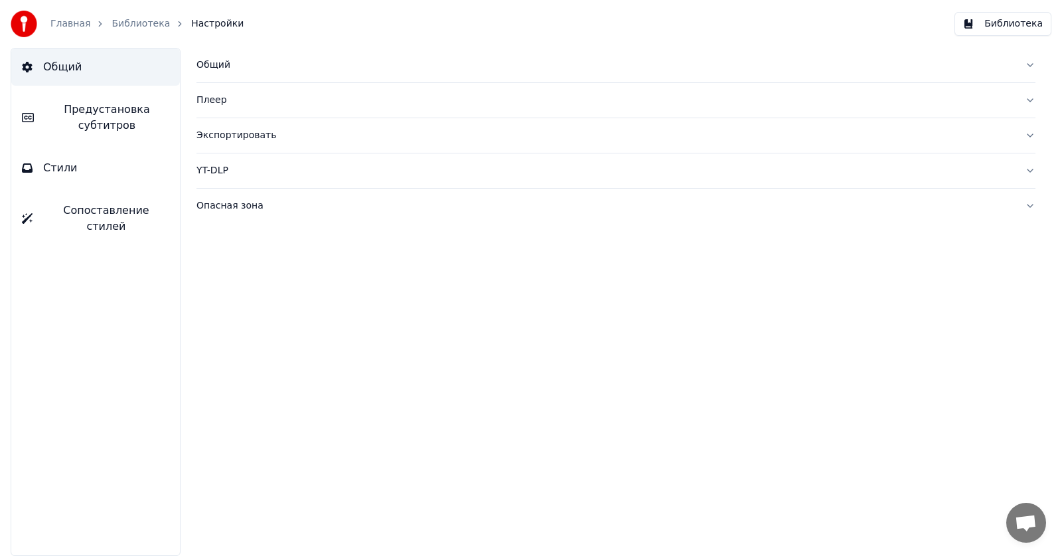
click at [82, 203] on span "Сопоставление стилей" at bounding box center [106, 219] width 126 height 32
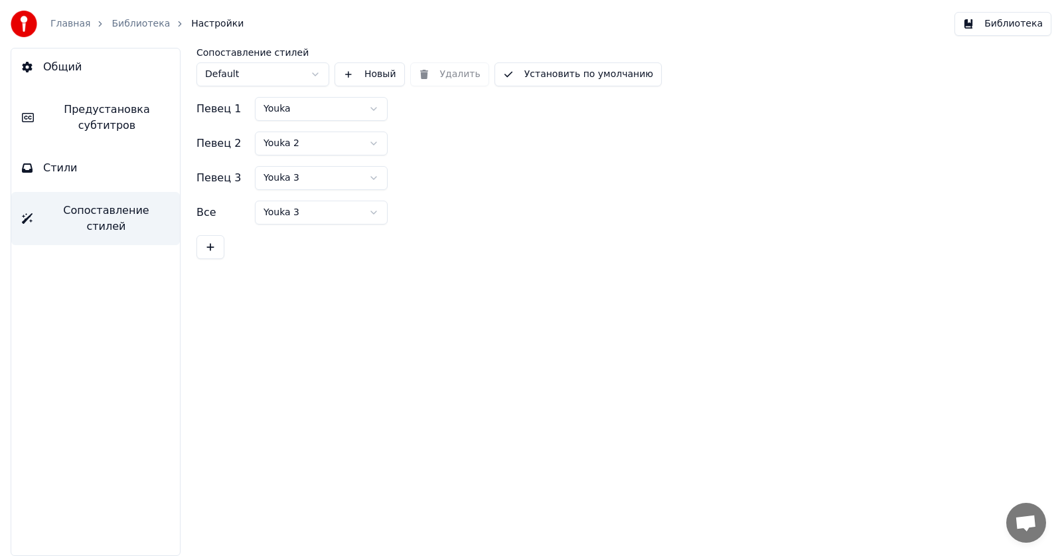
click at [80, 183] on button "Стили" at bounding box center [95, 167] width 169 height 37
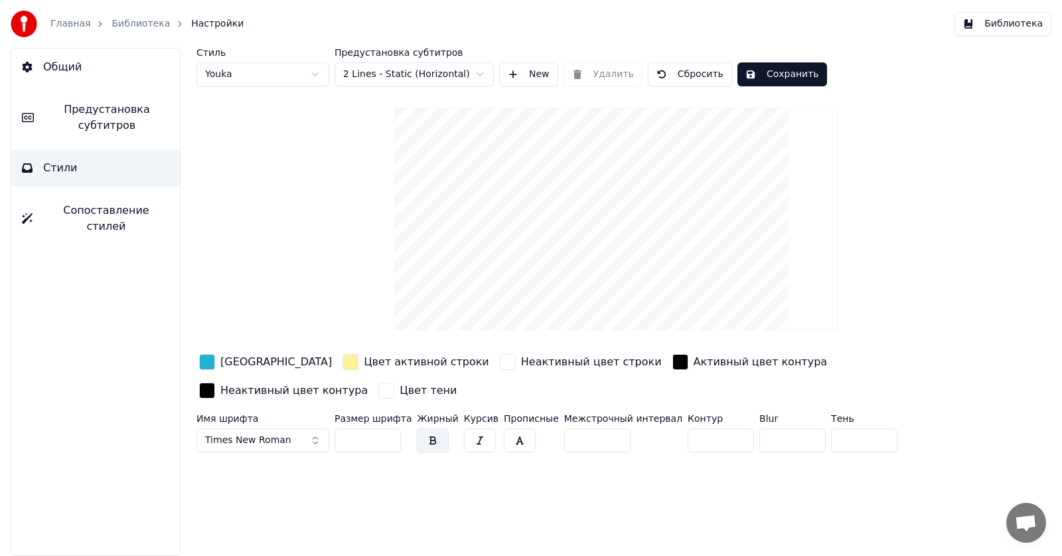
click at [124, 21] on link "Библиотека" at bounding box center [141, 23] width 58 height 13
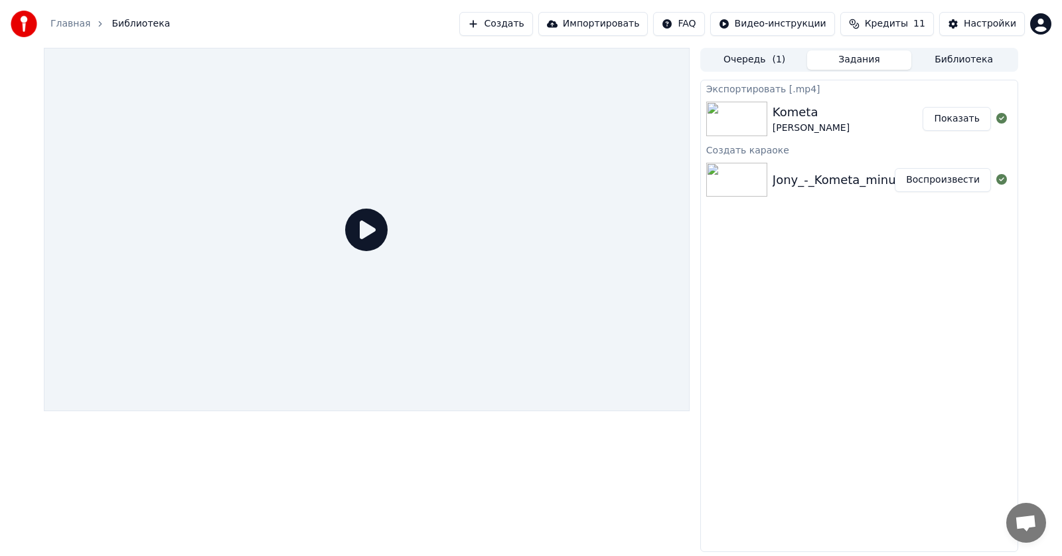
click at [802, 173] on div "Jony_-_Kometa_minus_76507926" at bounding box center [871, 180] width 197 height 19
drag, startPoint x: 801, startPoint y: 179, endPoint x: 793, endPoint y: 178, distance: 8.7
click at [772, 195] on div "Jony_-_Kometa_minus_76507926 Воспроизвести" at bounding box center [859, 179] width 317 height 45
click at [708, 184] on img at bounding box center [736, 180] width 61 height 35
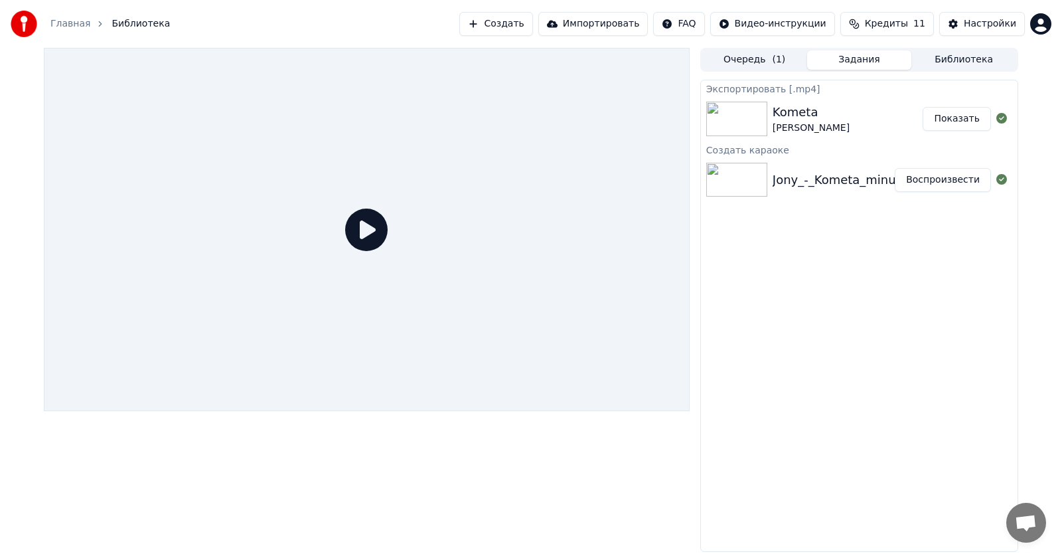
click at [361, 230] on icon at bounding box center [366, 229] width 42 height 42
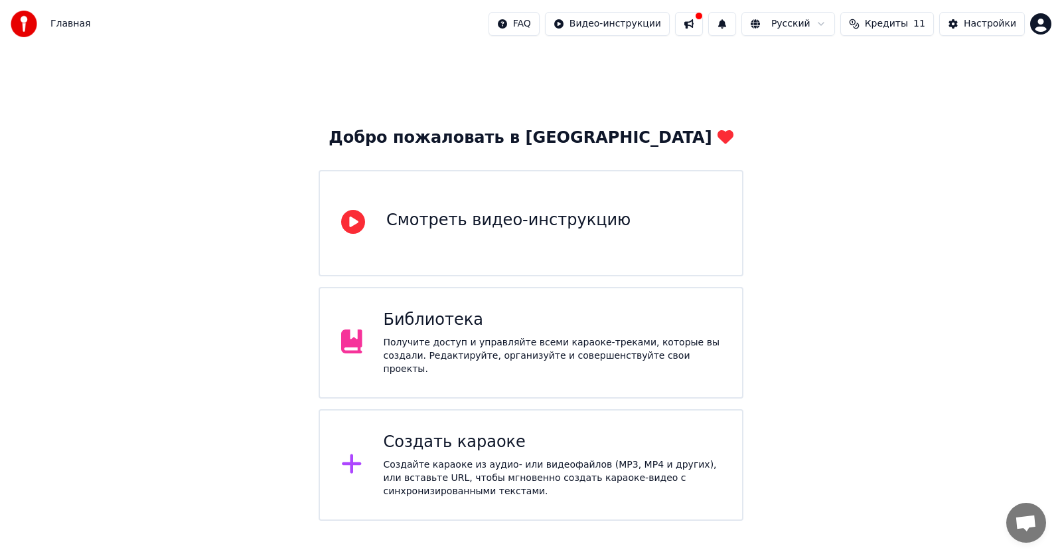
click at [461, 347] on div "Получите доступ и управляйте всеми караоке-треками, которые вы создали. Редакти…" at bounding box center [553, 356] width 338 height 40
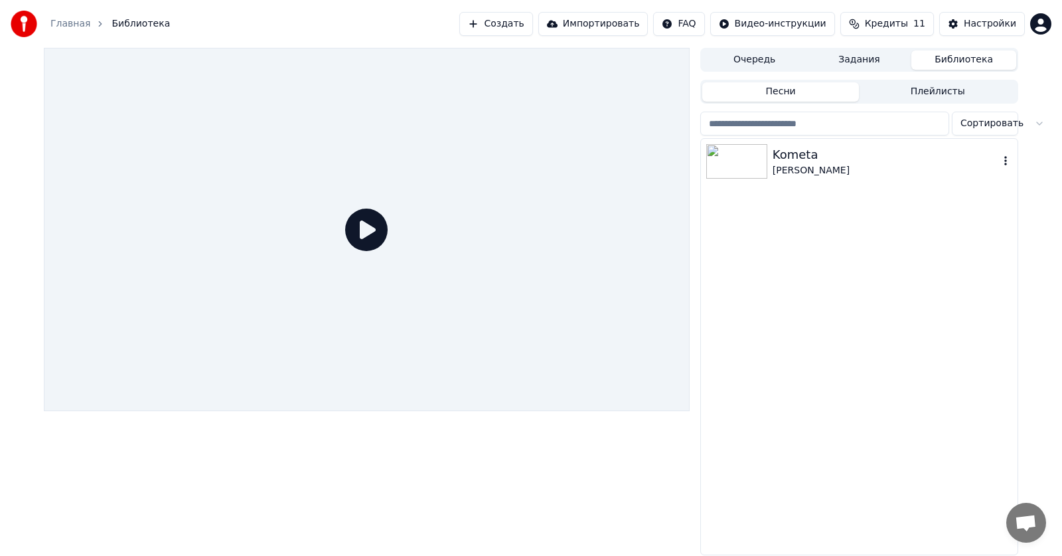
click at [823, 155] on div "Kometa" at bounding box center [886, 154] width 226 height 19
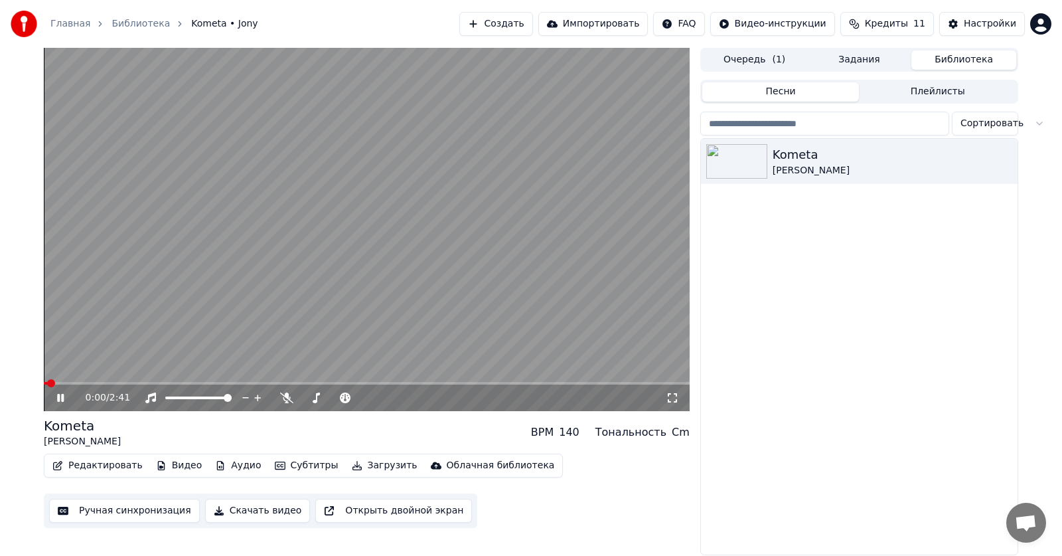
click at [62, 400] on icon at bounding box center [60, 398] width 7 height 8
click at [99, 470] on button "Редактировать" at bounding box center [97, 465] width 101 height 19
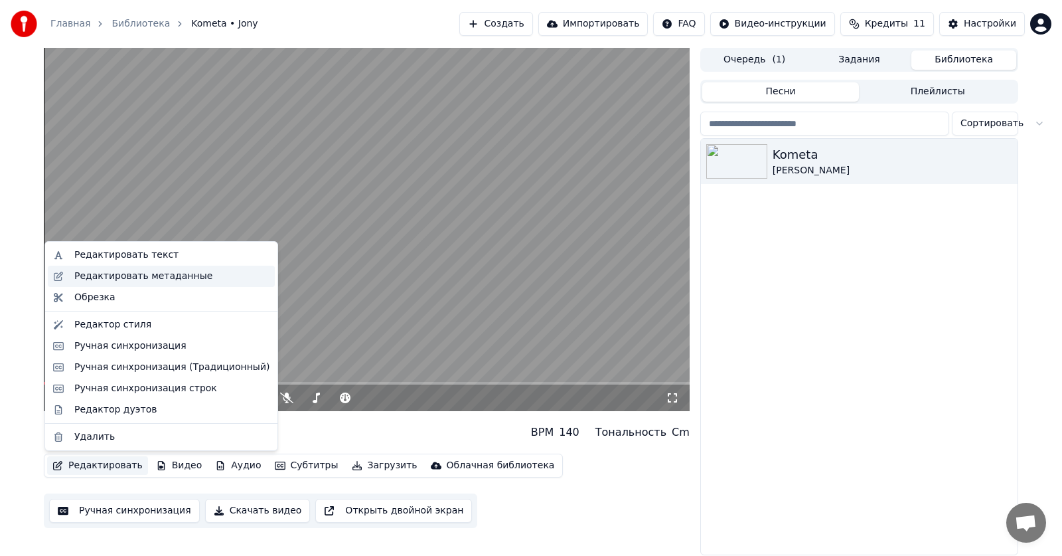
click at [149, 280] on div "Редактировать метаданные" at bounding box center [143, 276] width 138 height 13
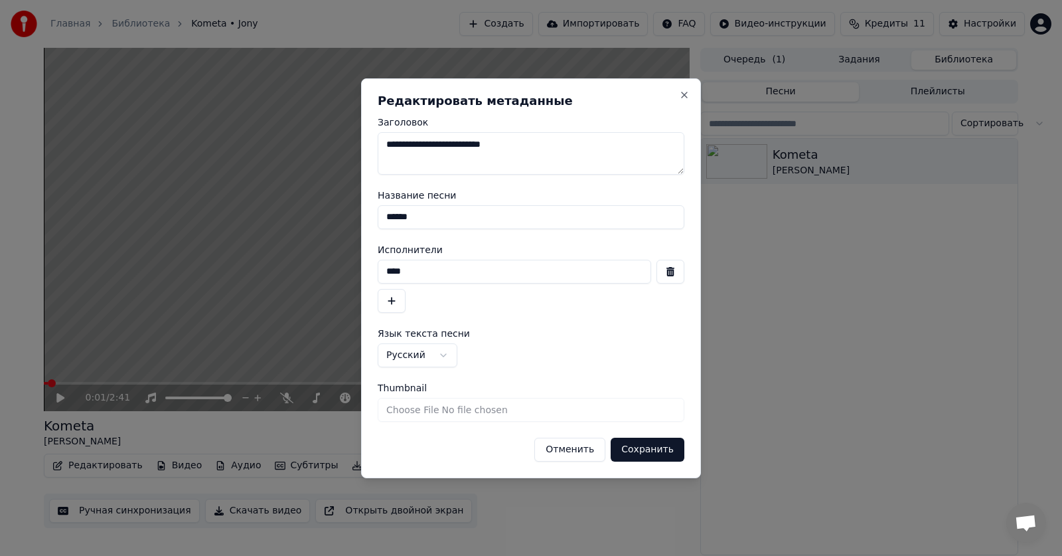
drag, startPoint x: 534, startPoint y: 152, endPoint x: 375, endPoint y: 157, distance: 158.8
click at [375, 157] on div "**********" at bounding box center [531, 278] width 340 height 400
type textarea "******"
click at [645, 448] on button "Сохранить" at bounding box center [648, 450] width 74 height 24
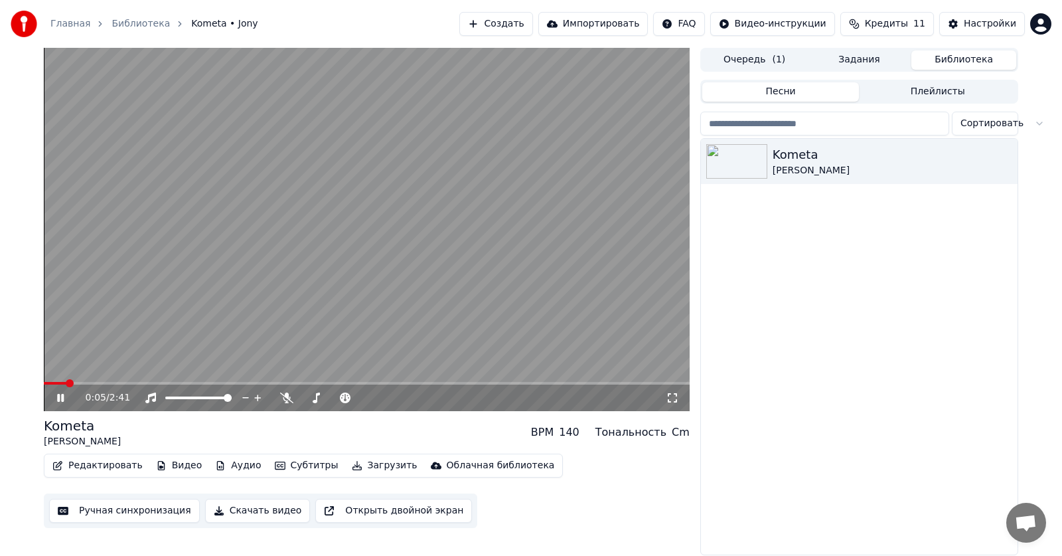
click at [60, 398] on icon at bounding box center [60, 398] width 7 height 8
click at [100, 467] on button "Редактировать" at bounding box center [97, 465] width 101 height 19
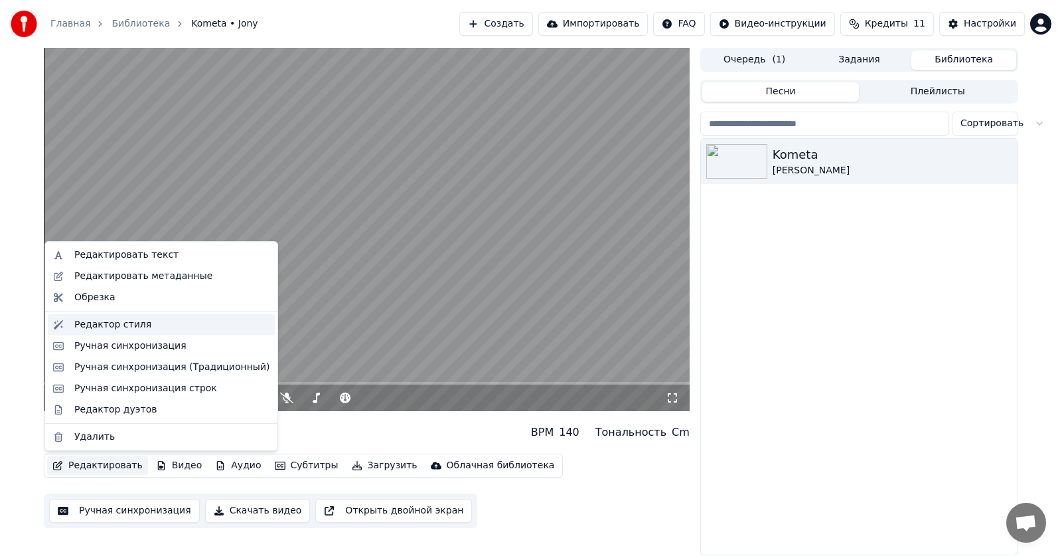
click at [104, 322] on div "Редактор стиля" at bounding box center [112, 324] width 77 height 13
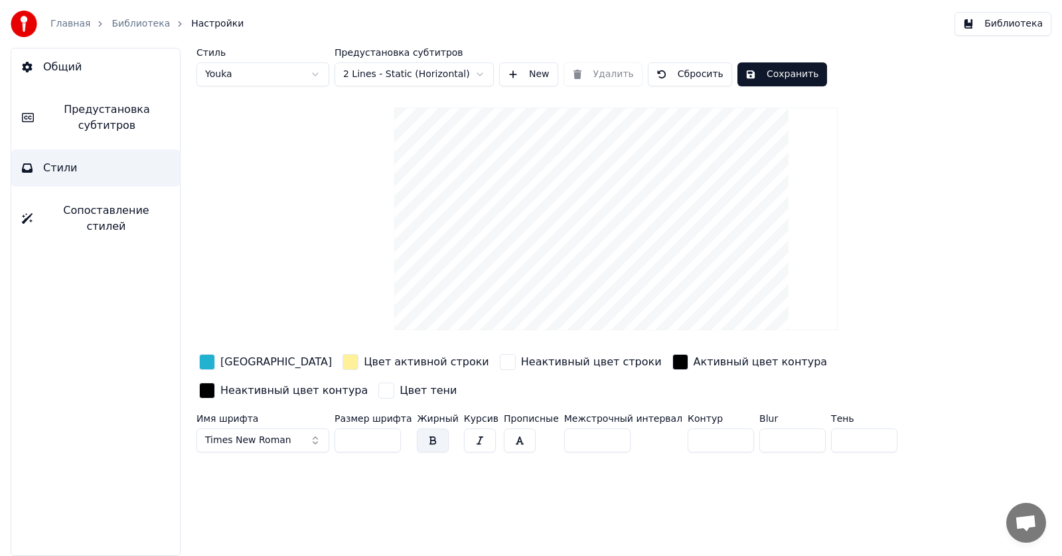
click at [52, 202] on button "Сопоставление стилей" at bounding box center [95, 218] width 169 height 53
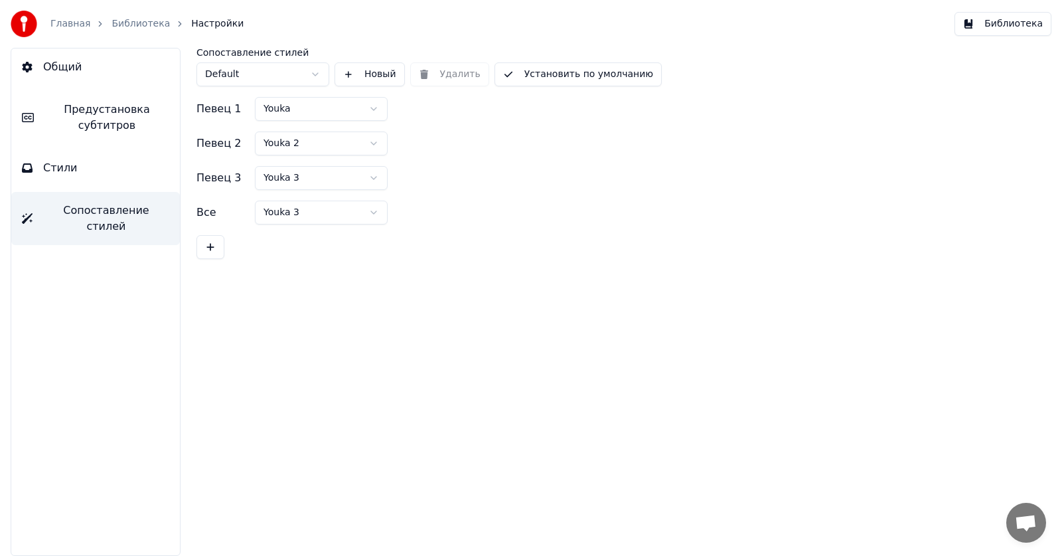
click at [38, 66] on button "Общий" at bounding box center [95, 66] width 169 height 37
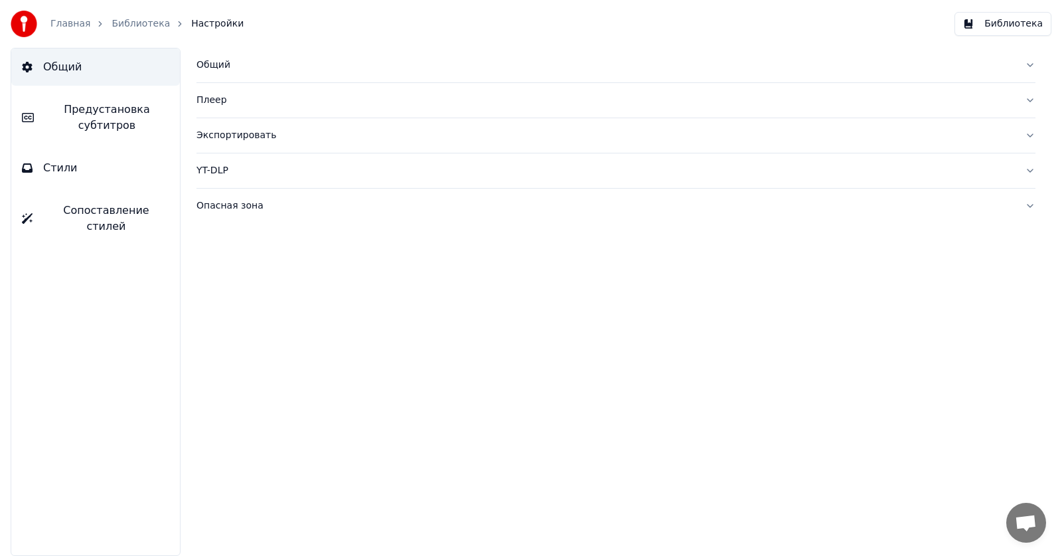
click at [130, 25] on link "Библиотека" at bounding box center [141, 23] width 58 height 13
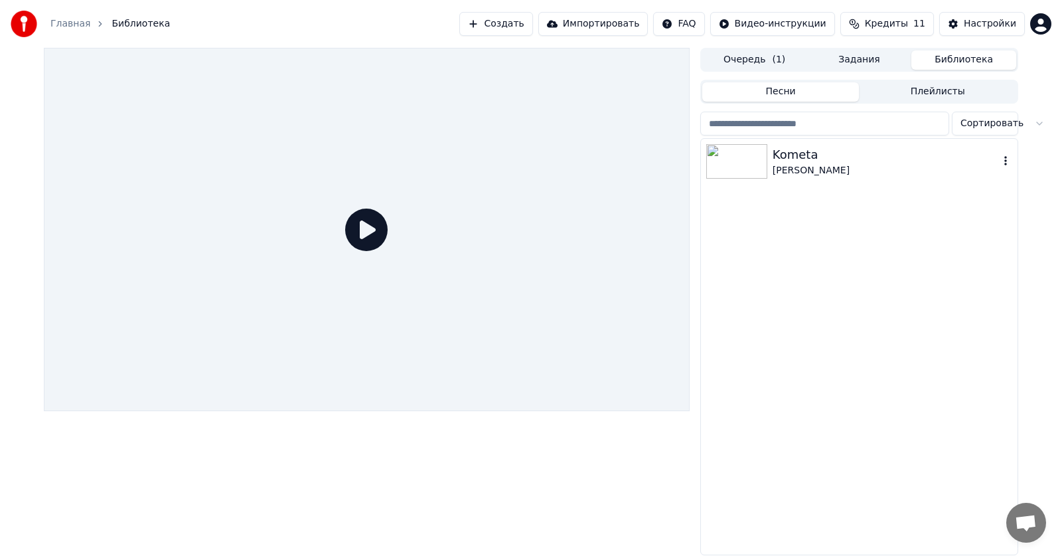
click at [777, 162] on div "Kometa" at bounding box center [886, 154] width 226 height 19
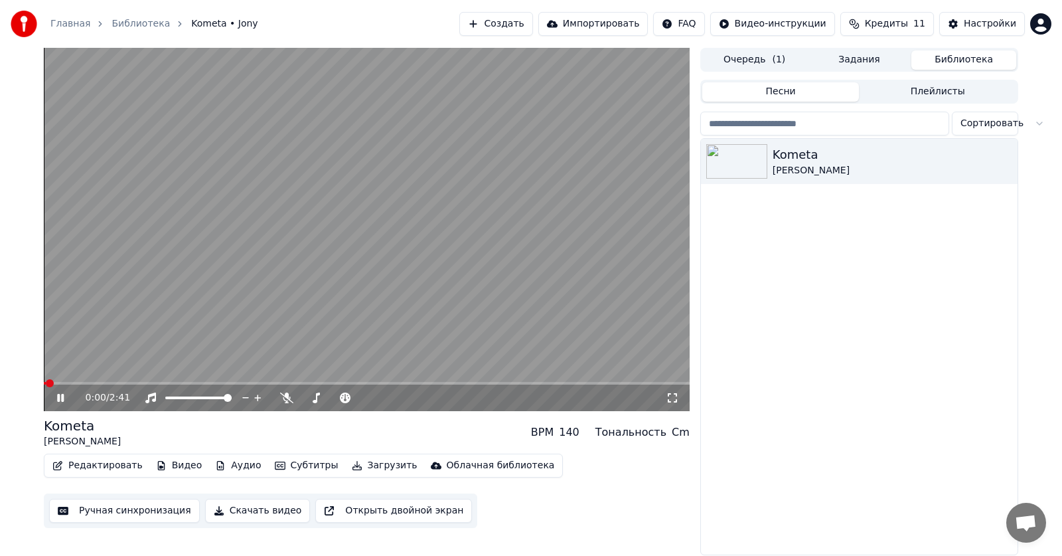
click at [64, 400] on icon at bounding box center [69, 397] width 31 height 11
click at [890, 16] on button "Кредиты 11" at bounding box center [888, 24] width 94 height 24
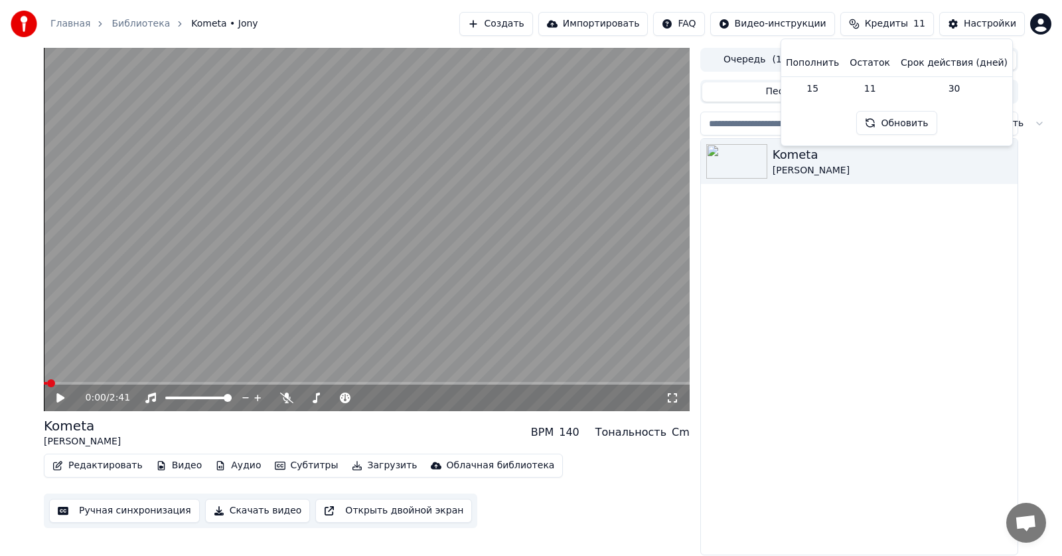
click at [891, 19] on span "Кредиты" at bounding box center [886, 23] width 43 height 13
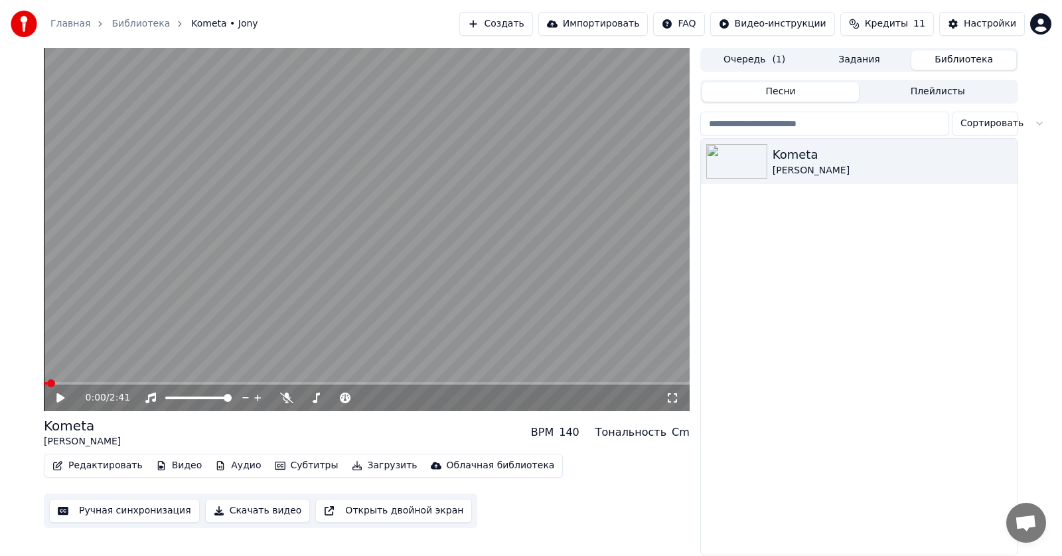
click at [80, 469] on button "Редактировать" at bounding box center [97, 465] width 101 height 19
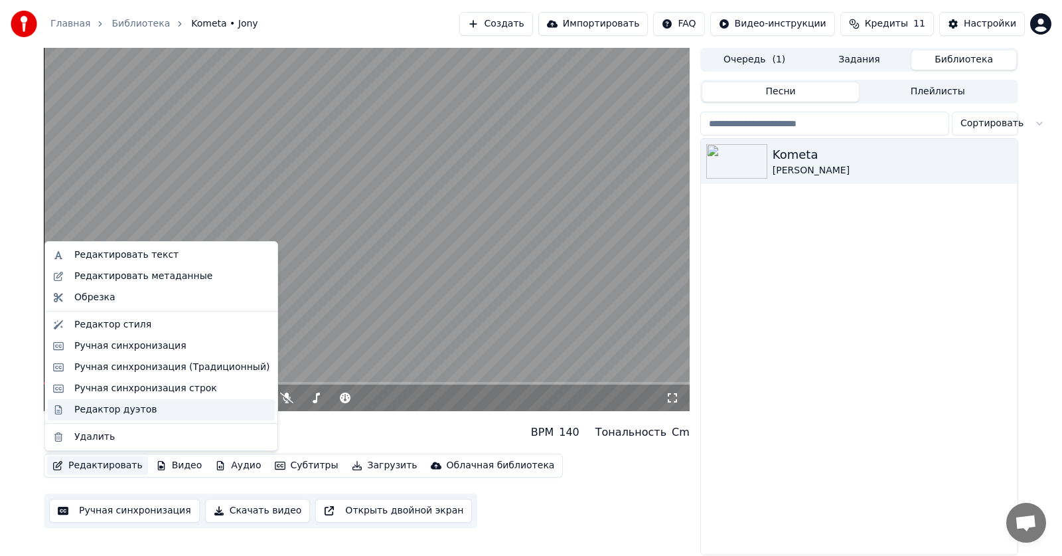
click at [101, 412] on div "Редактор дуэтов" at bounding box center [115, 409] width 82 height 13
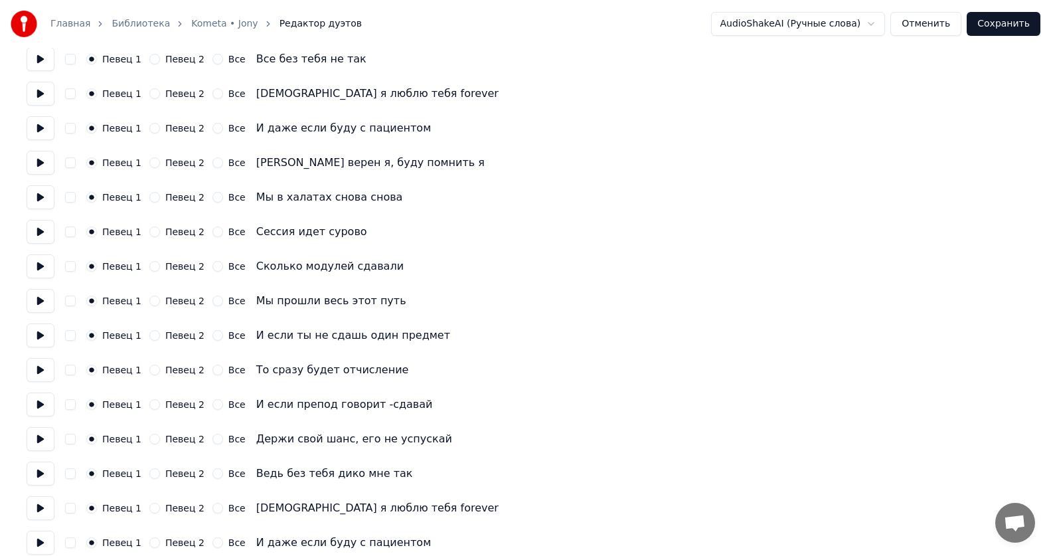
scroll to position [164, 0]
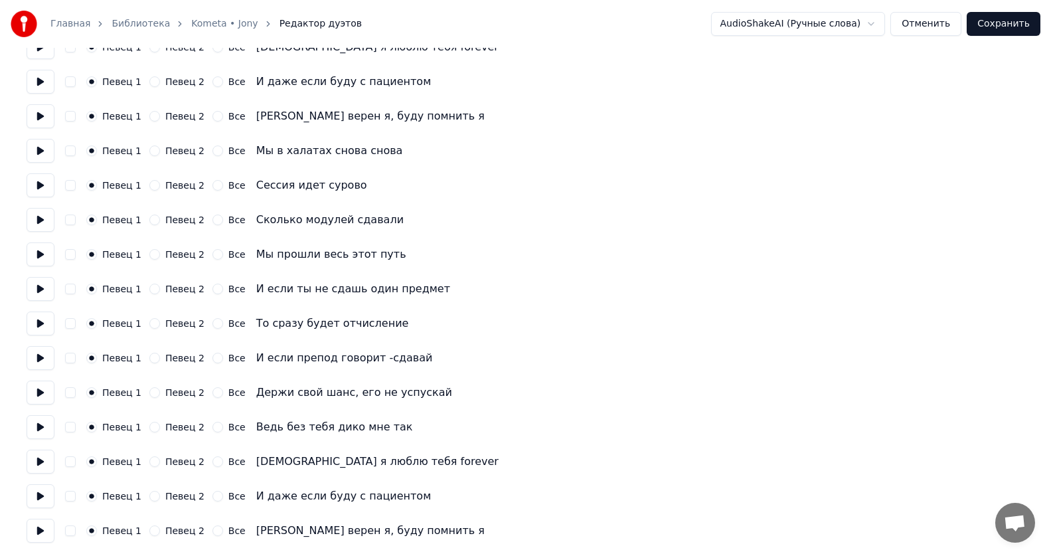
click at [220, 21] on link "Kometa • Jony" at bounding box center [224, 23] width 66 height 13
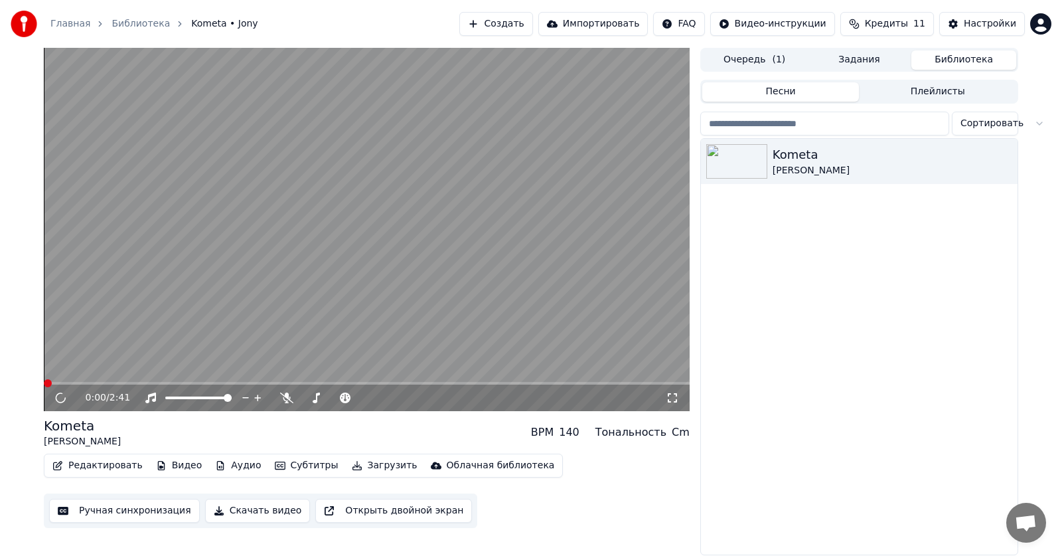
click at [94, 469] on button "Редактировать" at bounding box center [97, 465] width 101 height 19
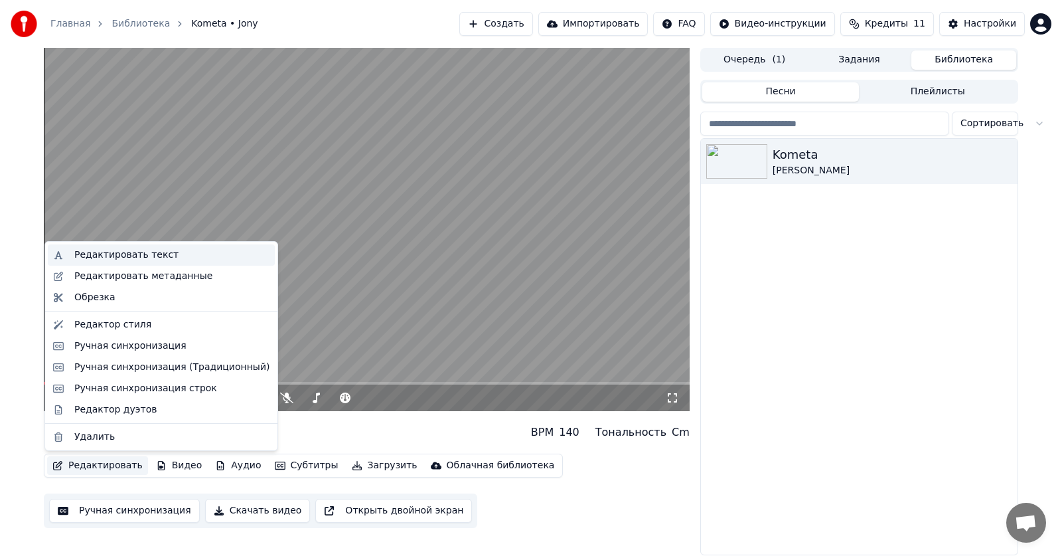
click at [136, 256] on div "Редактировать текст" at bounding box center [126, 254] width 104 height 13
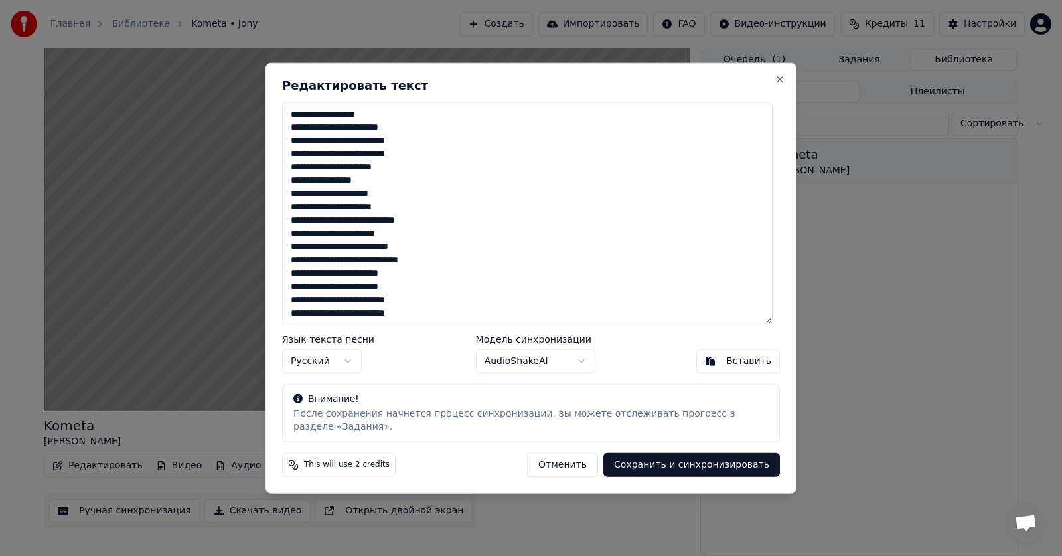
click at [590, 461] on button "Отменить" at bounding box center [562, 465] width 71 height 24
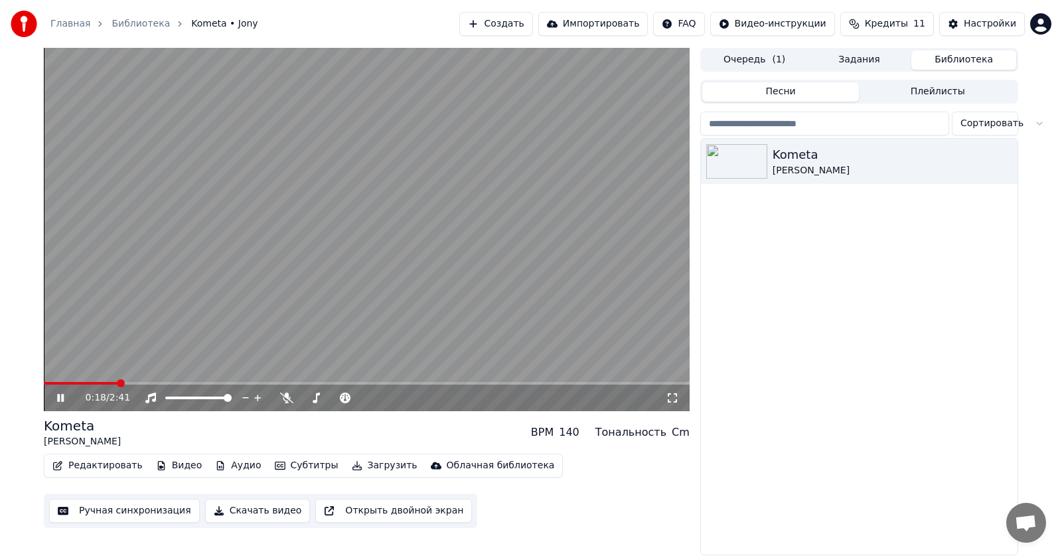
click at [440, 213] on video at bounding box center [367, 229] width 646 height 363
click at [165, 463] on button "Видео" at bounding box center [179, 465] width 57 height 19
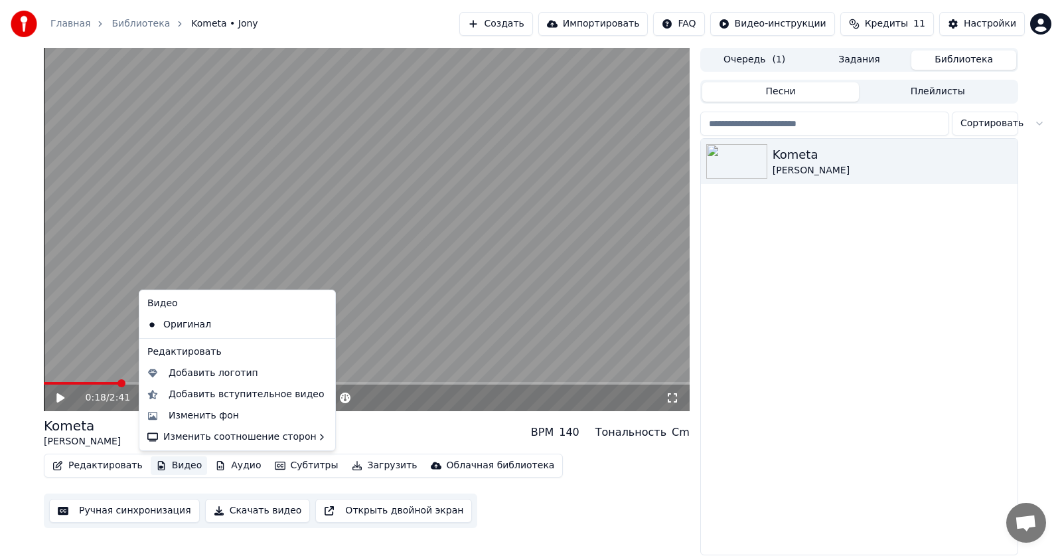
click at [318, 320] on icon at bounding box center [325, 324] width 15 height 11
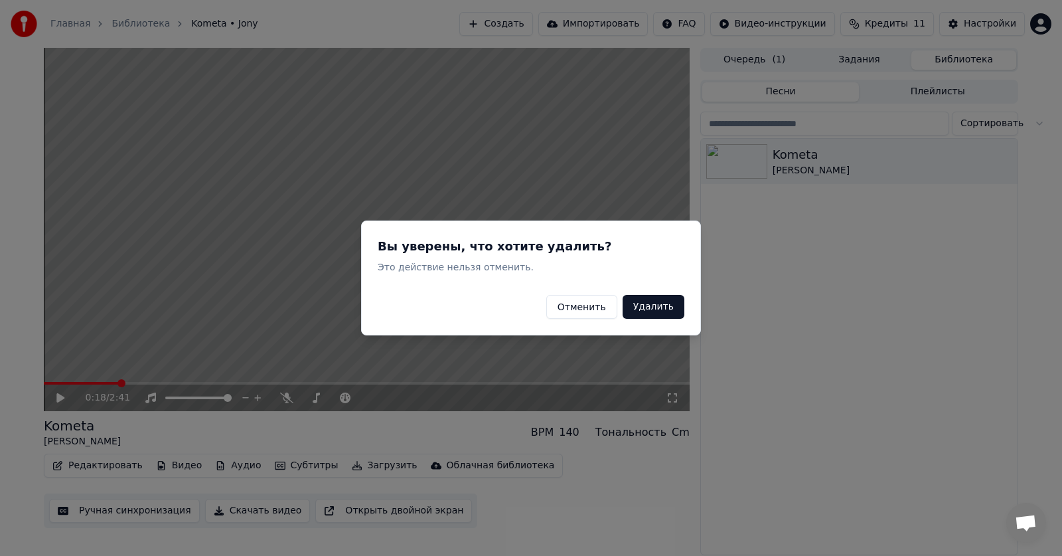
click at [666, 309] on button "Удалить" at bounding box center [654, 307] width 62 height 24
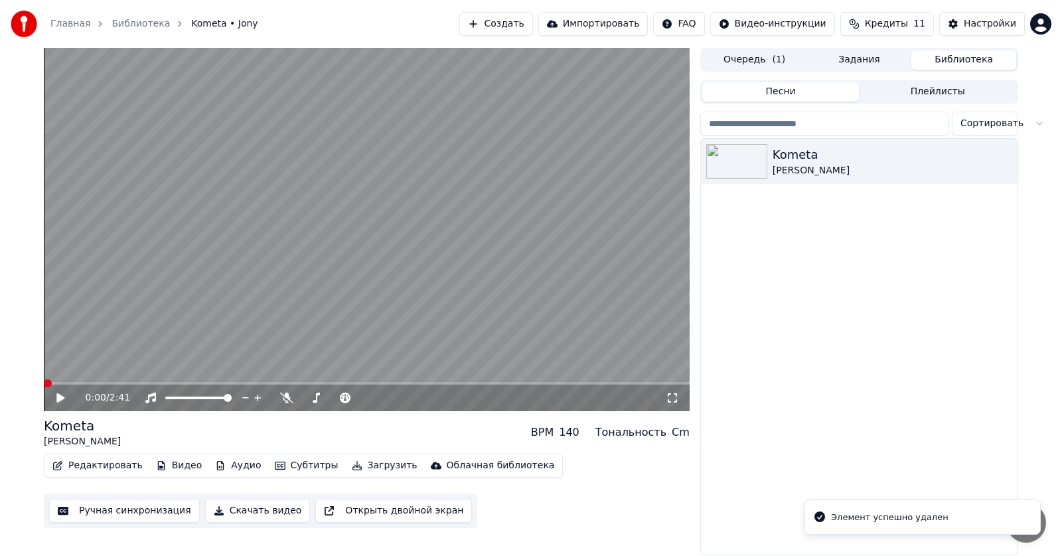
click at [44, 387] on span at bounding box center [48, 383] width 8 height 8
click at [60, 397] on icon at bounding box center [60, 397] width 8 height 9
click at [60, 397] on icon at bounding box center [69, 397] width 31 height 11
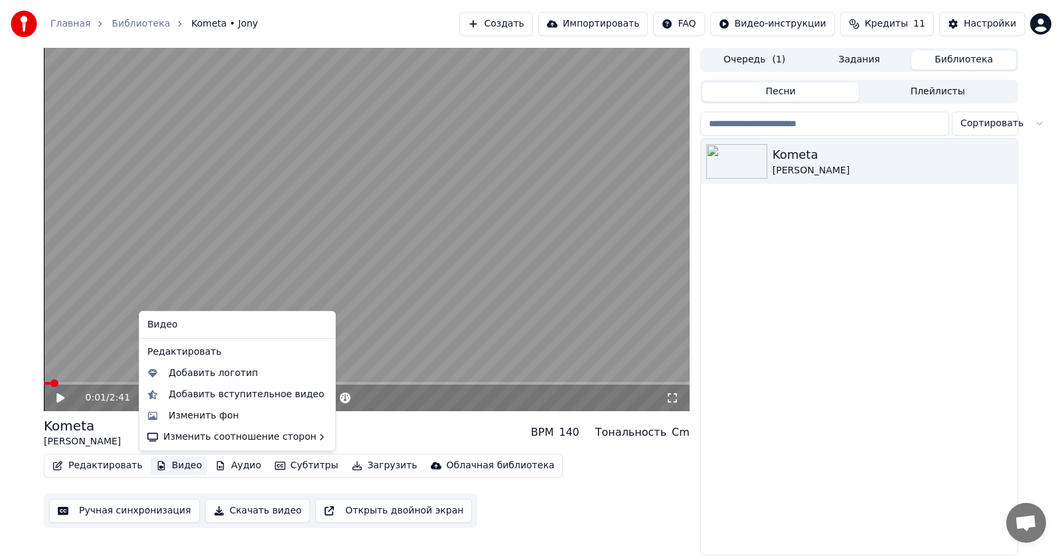
click at [177, 467] on button "Видео" at bounding box center [179, 465] width 57 height 19
click at [172, 328] on div "Видео" at bounding box center [237, 324] width 191 height 21
click at [214, 422] on div "Изменить фон" at bounding box center [237, 415] width 191 height 21
